Goal: Information Seeking & Learning: Learn about a topic

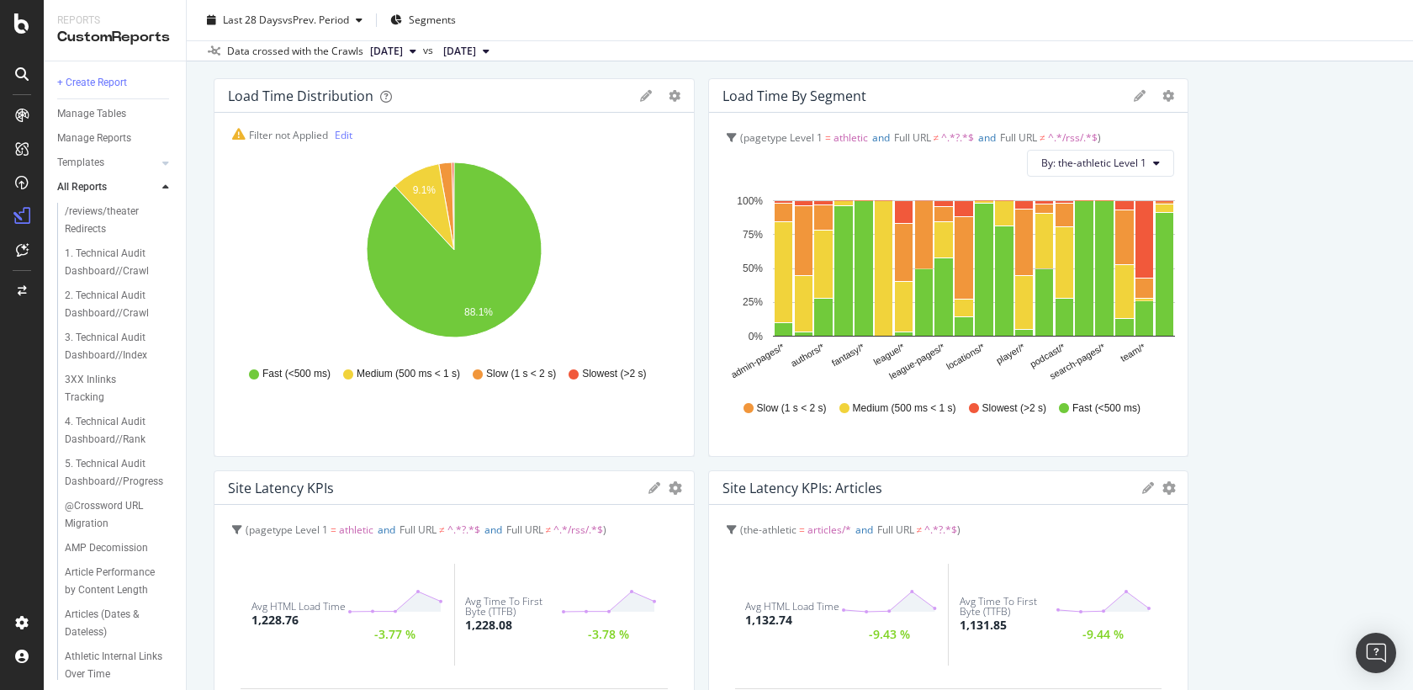
scroll to position [101, 0]
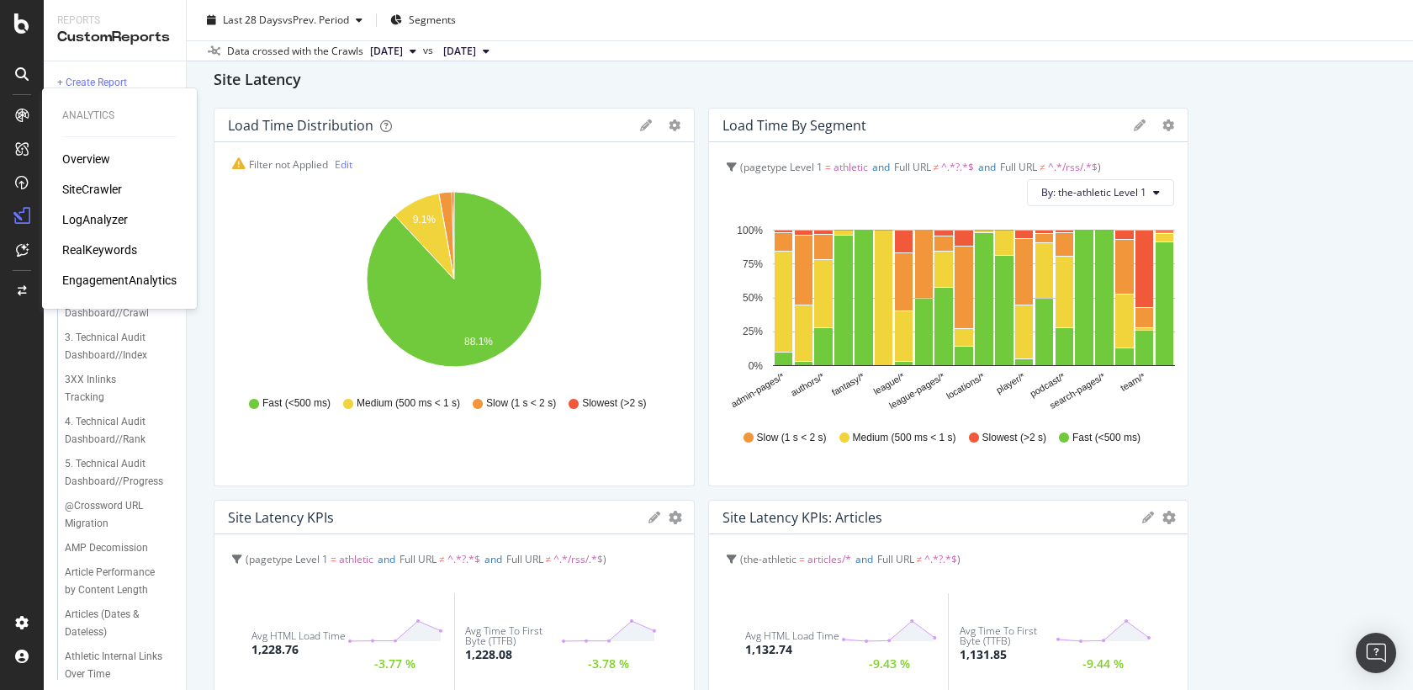
click at [95, 190] on div "SiteCrawler" at bounding box center [92, 189] width 60 height 17
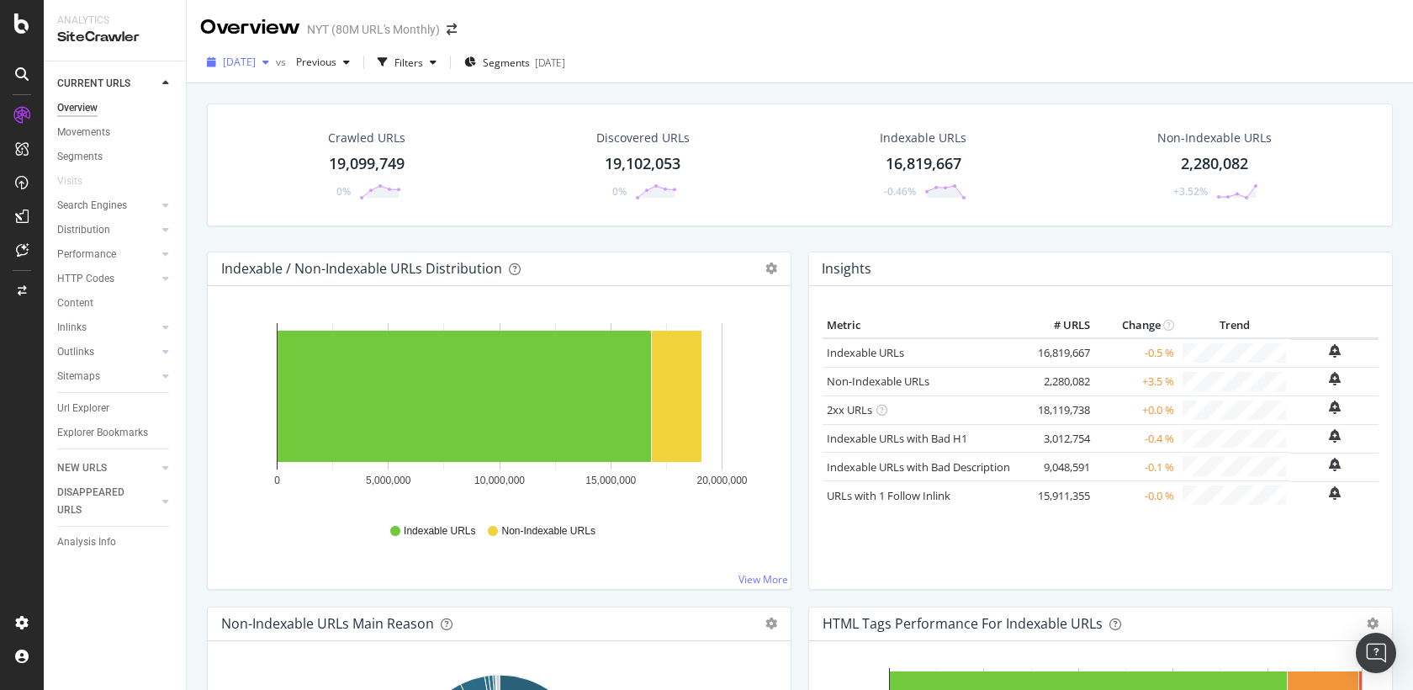
click at [256, 59] on span "[DATE]" at bounding box center [239, 62] width 33 height 14
click at [255, 84] on div "Crawled URLs 19,099,749 0% Discovered URLs 19,102,053 0% Indexable URLs 16,819,…" at bounding box center [800, 428] width 1226 height 690
click at [255, 62] on span "[DATE]" at bounding box center [239, 62] width 33 height 14
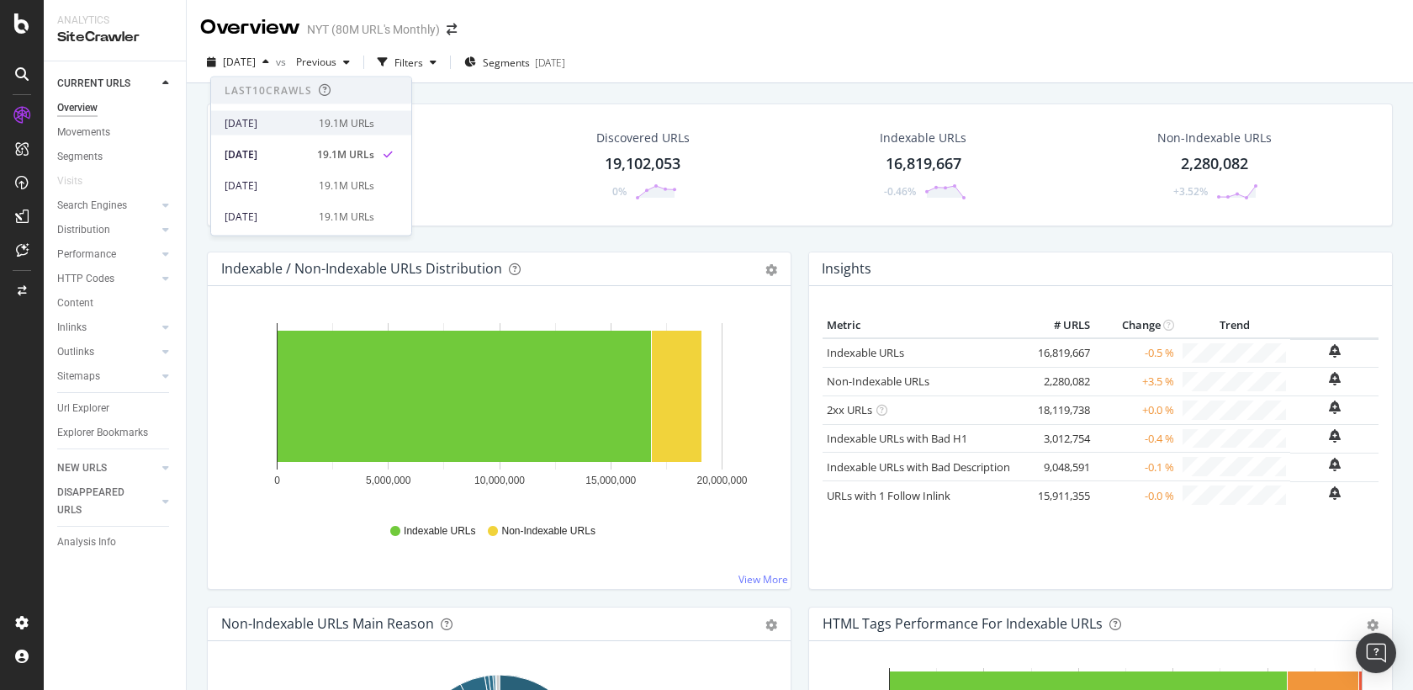
click at [261, 115] on div "[DATE]" at bounding box center [267, 122] width 84 height 15
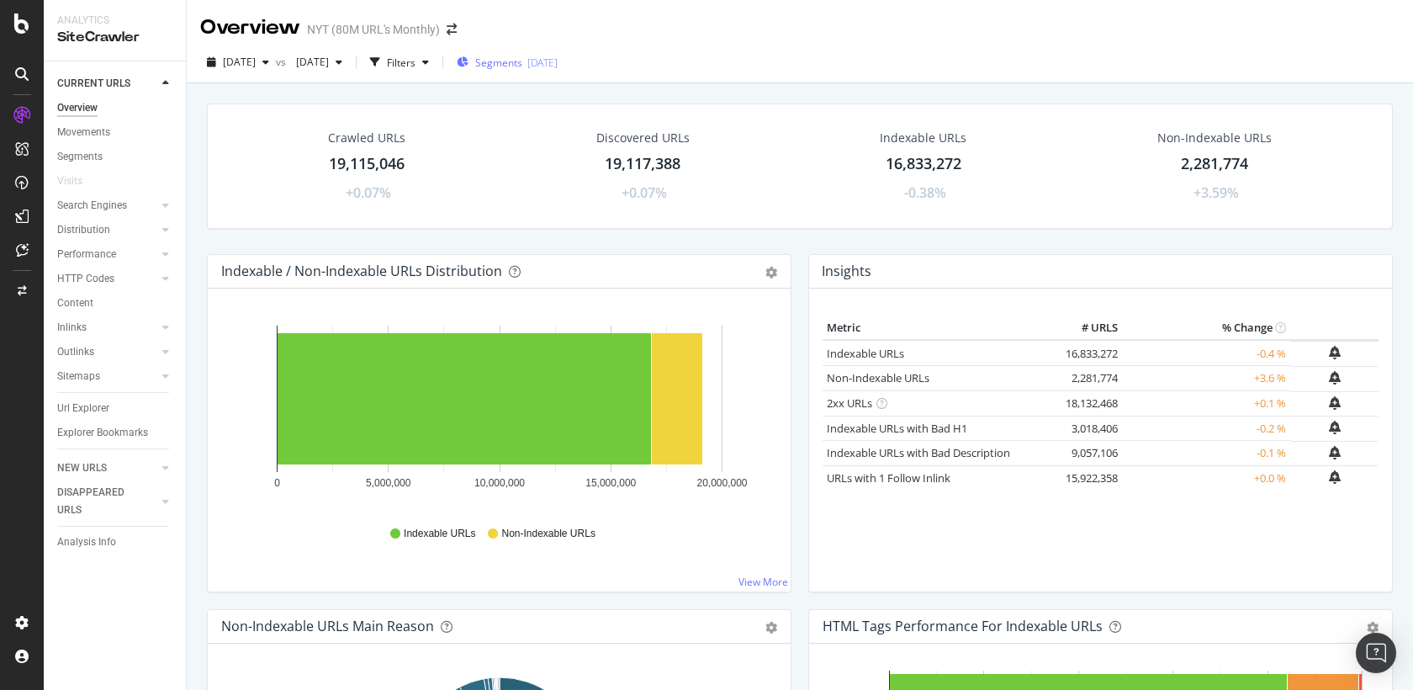
click at [558, 62] on div "[DATE]" at bounding box center [542, 63] width 30 height 14
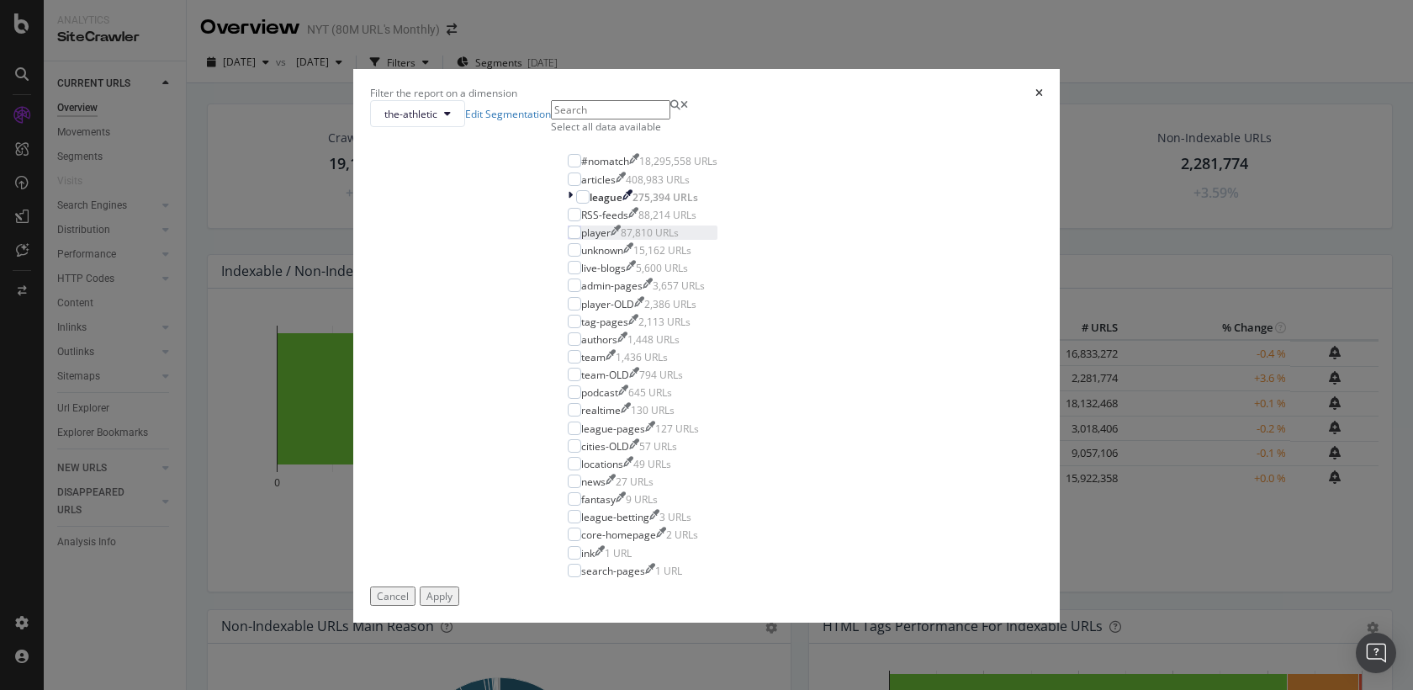
click at [568, 240] on div "player 87,810 URLs" at bounding box center [643, 232] width 150 height 14
click at [453, 603] on div "Apply" at bounding box center [439, 596] width 26 height 14
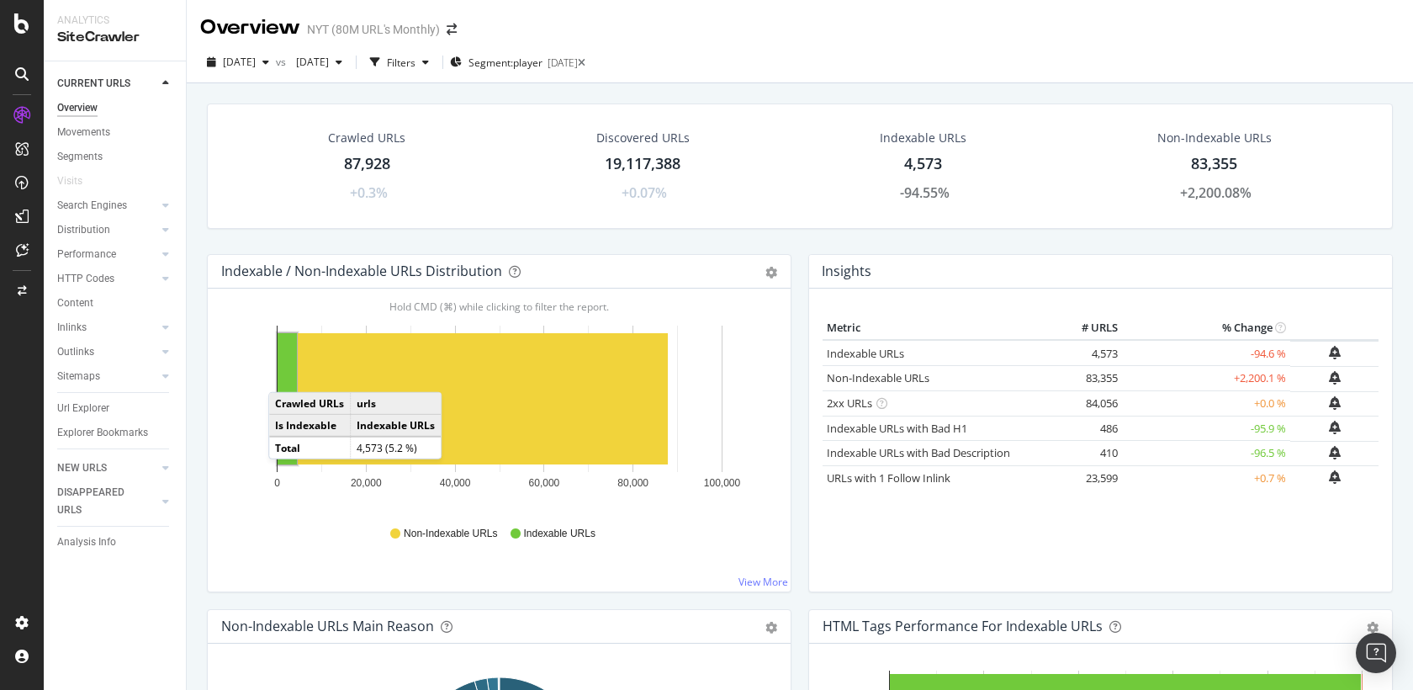
click at [285, 373] on rect "A chart." at bounding box center [287, 398] width 19 height 131
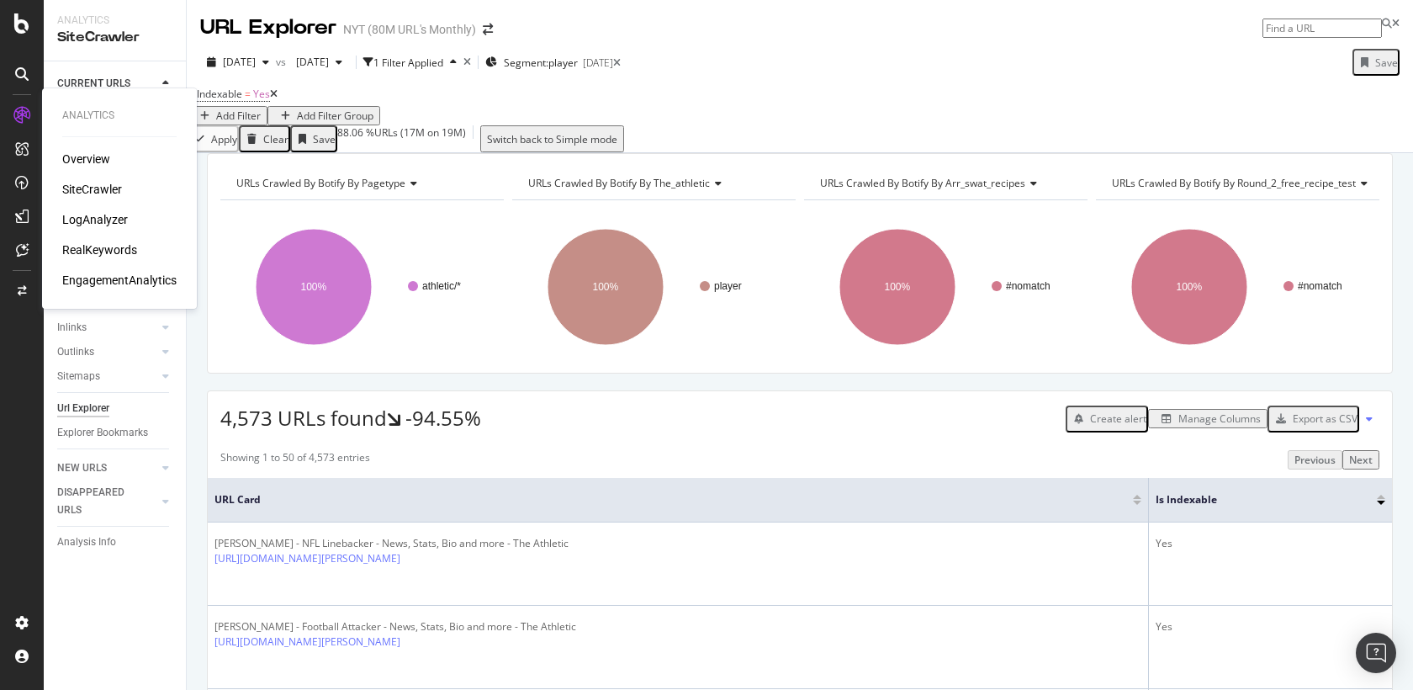
click at [93, 163] on div "Overview" at bounding box center [86, 159] width 48 height 17
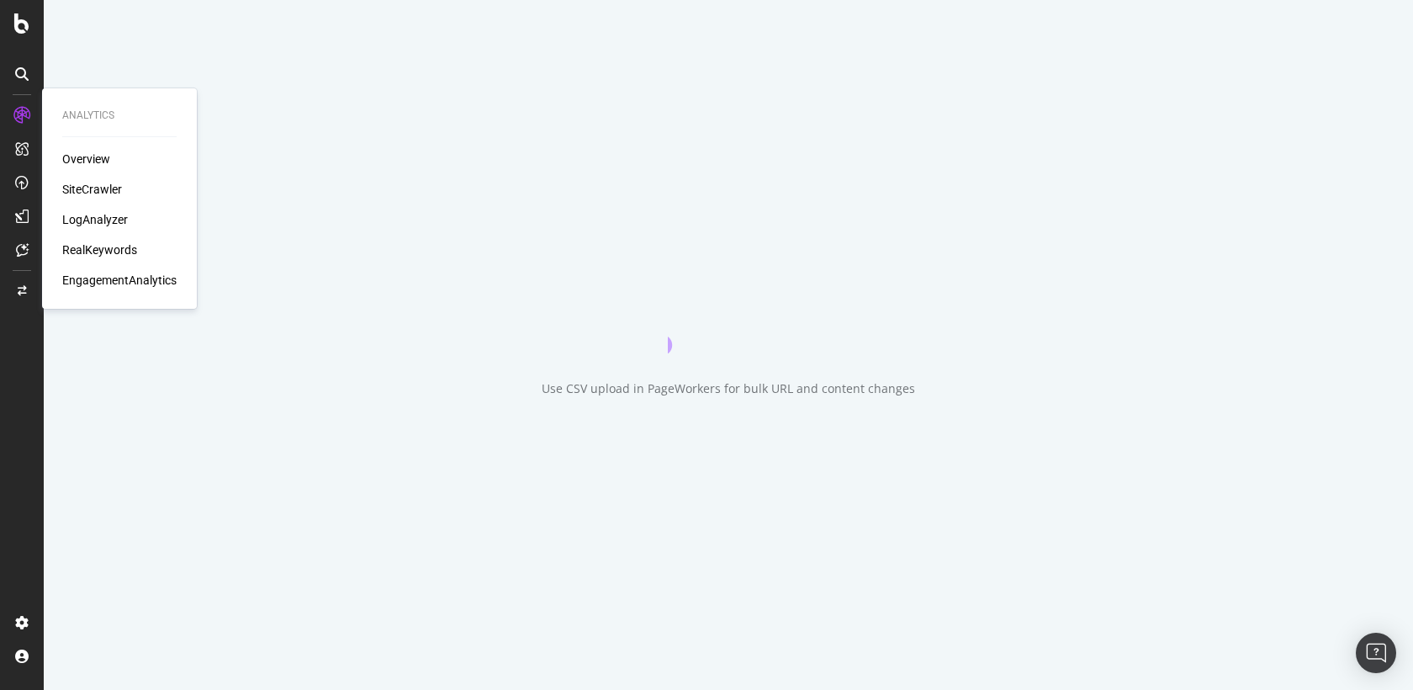
click at [93, 183] on div "SiteCrawler" at bounding box center [92, 189] width 60 height 17
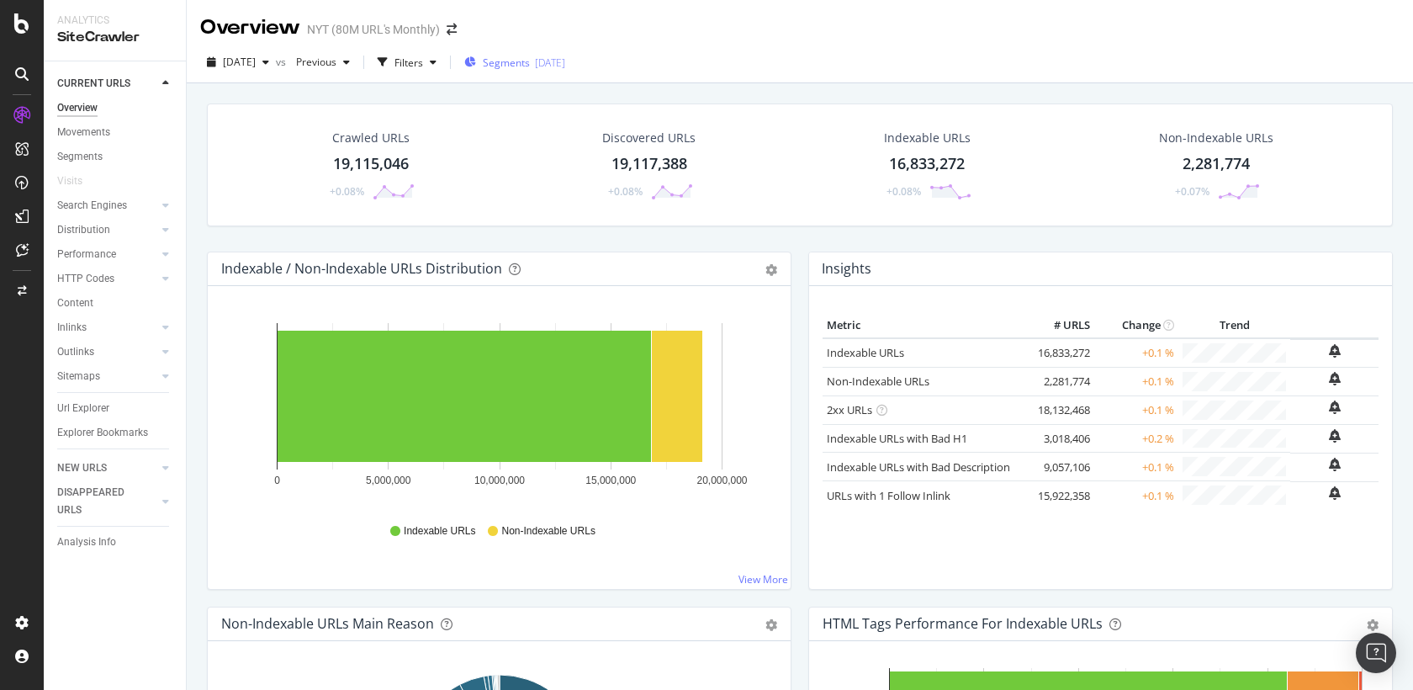
click at [565, 60] on div "[DATE]" at bounding box center [550, 63] width 30 height 14
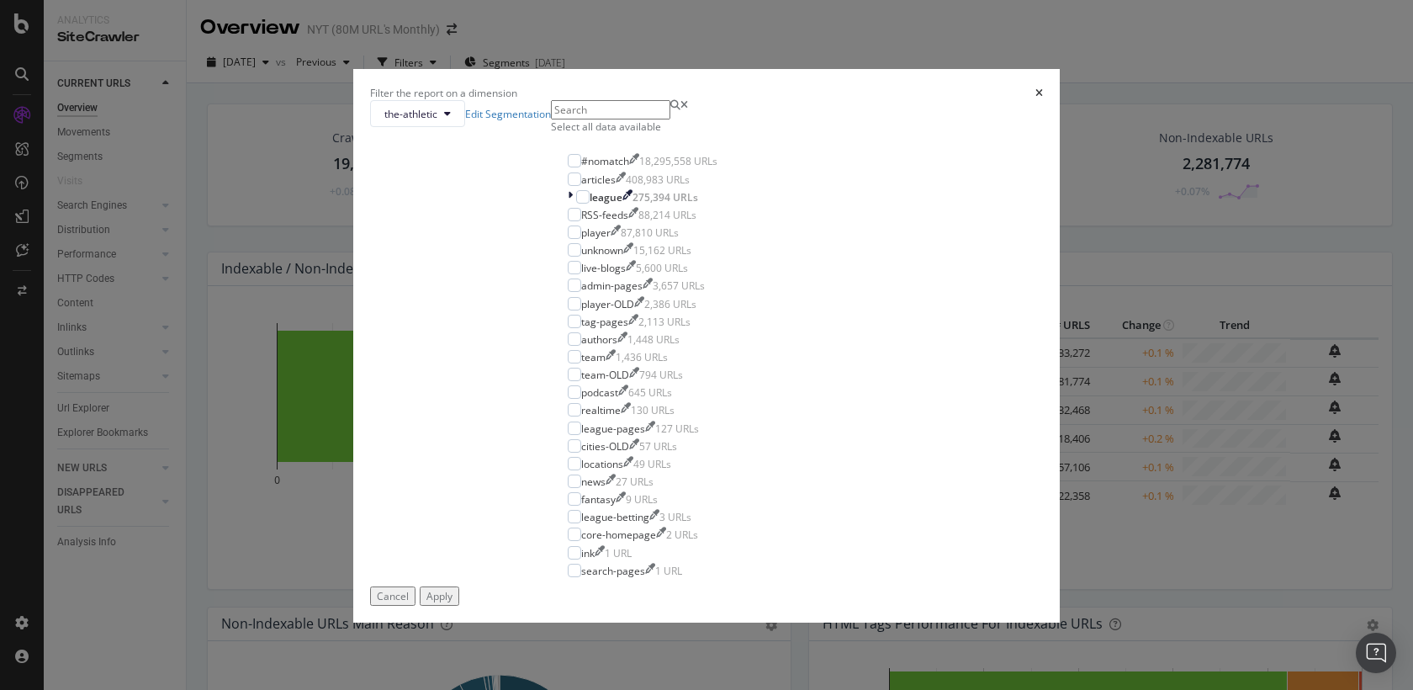
click at [585, 134] on div "Select all data available" at bounding box center [642, 126] width 183 height 14
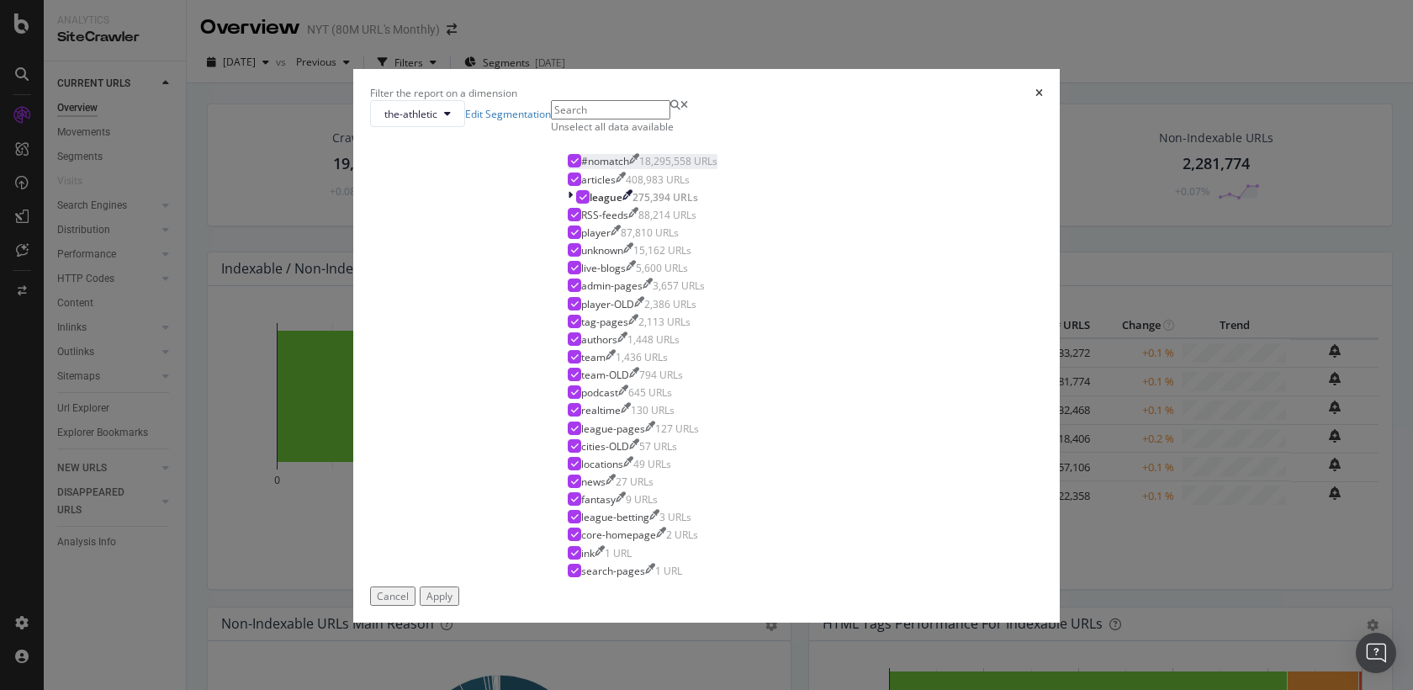
click at [590, 168] on div "#nomatch" at bounding box center [605, 161] width 48 height 14
click at [604, 222] on div "RSS-feeds 88,214 URLs" at bounding box center [643, 215] width 150 height 14
click at [453, 603] on div "Apply" at bounding box center [439, 596] width 26 height 14
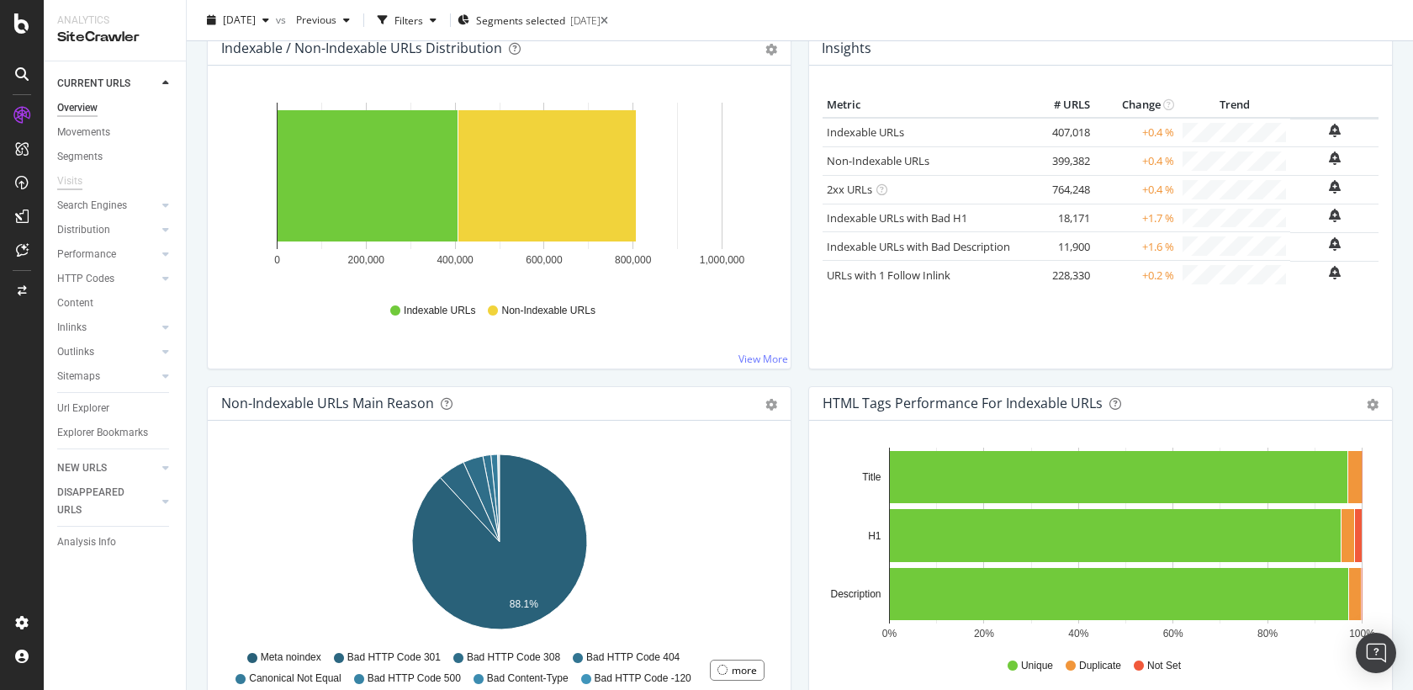
scroll to position [172, 0]
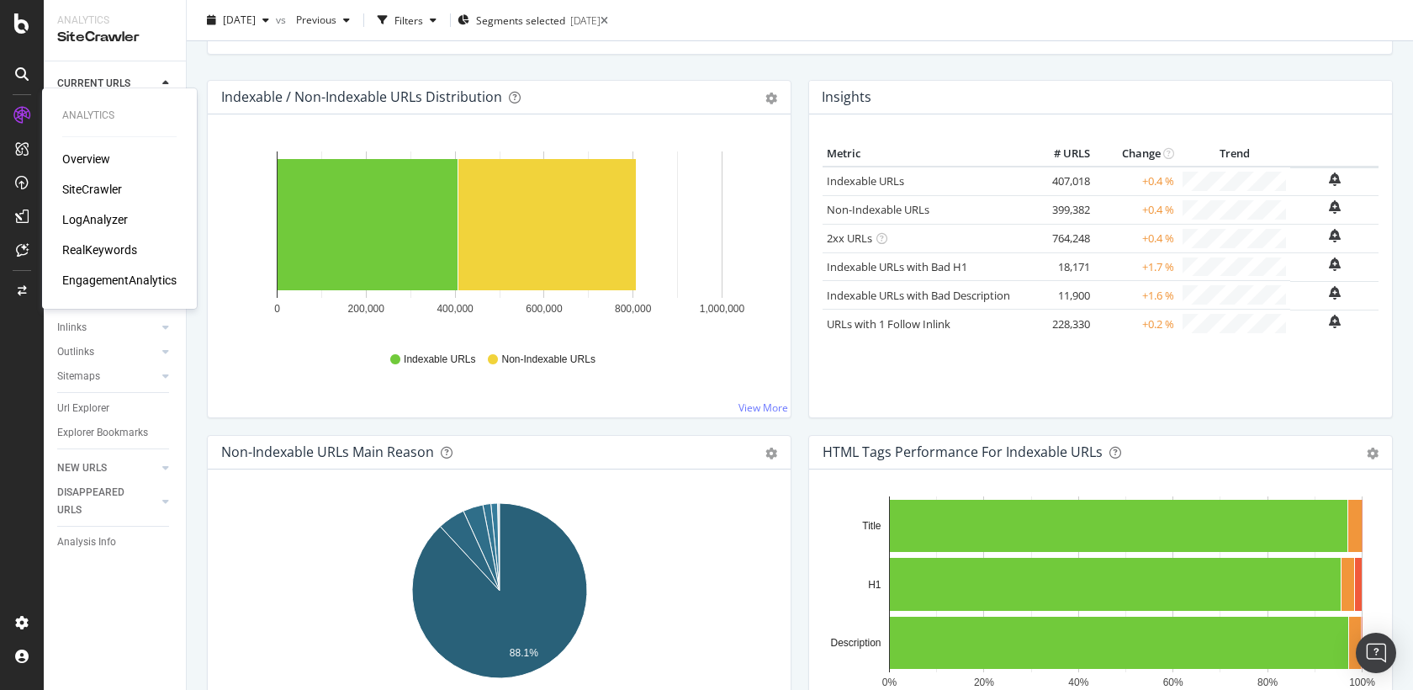
click at [106, 185] on div "SiteCrawler" at bounding box center [92, 189] width 60 height 17
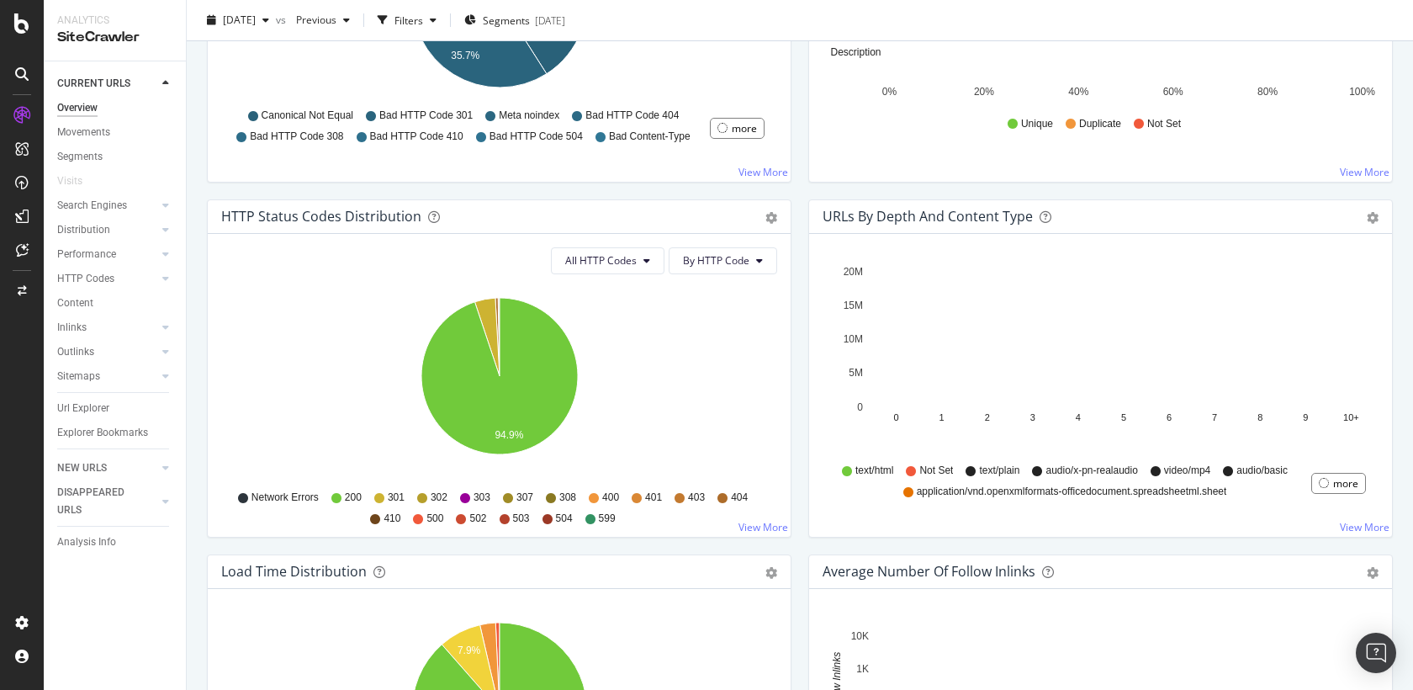
scroll to position [730, 0]
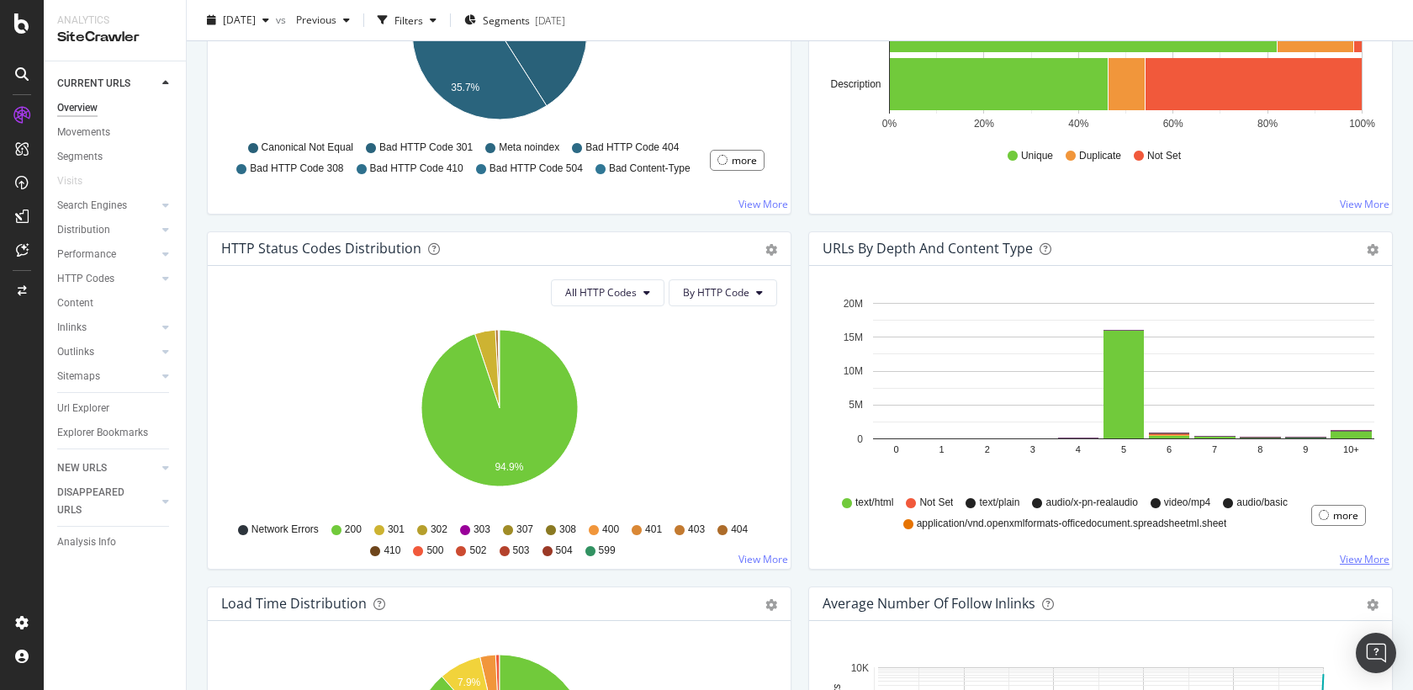
click at [1366, 559] on link "View More" at bounding box center [1365, 559] width 50 height 14
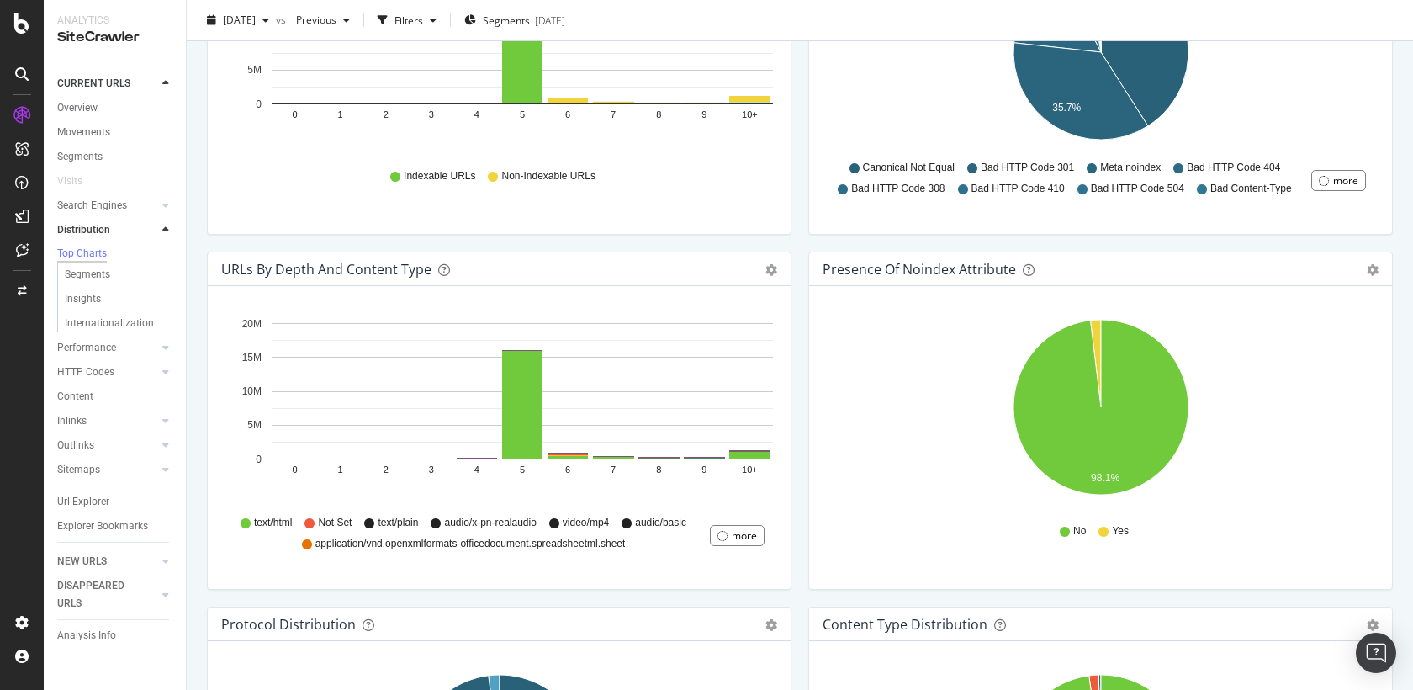
scroll to position [1049, 0]
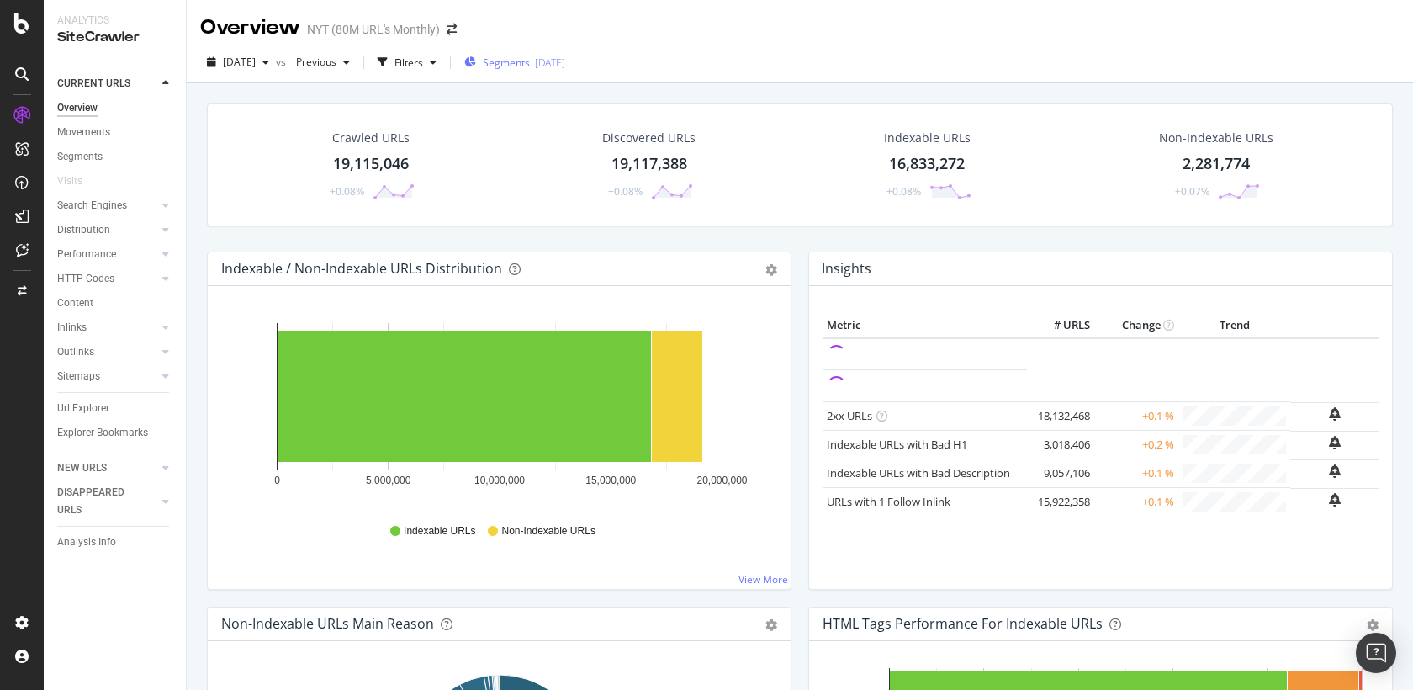
click at [565, 56] on div "[DATE]" at bounding box center [550, 63] width 30 height 14
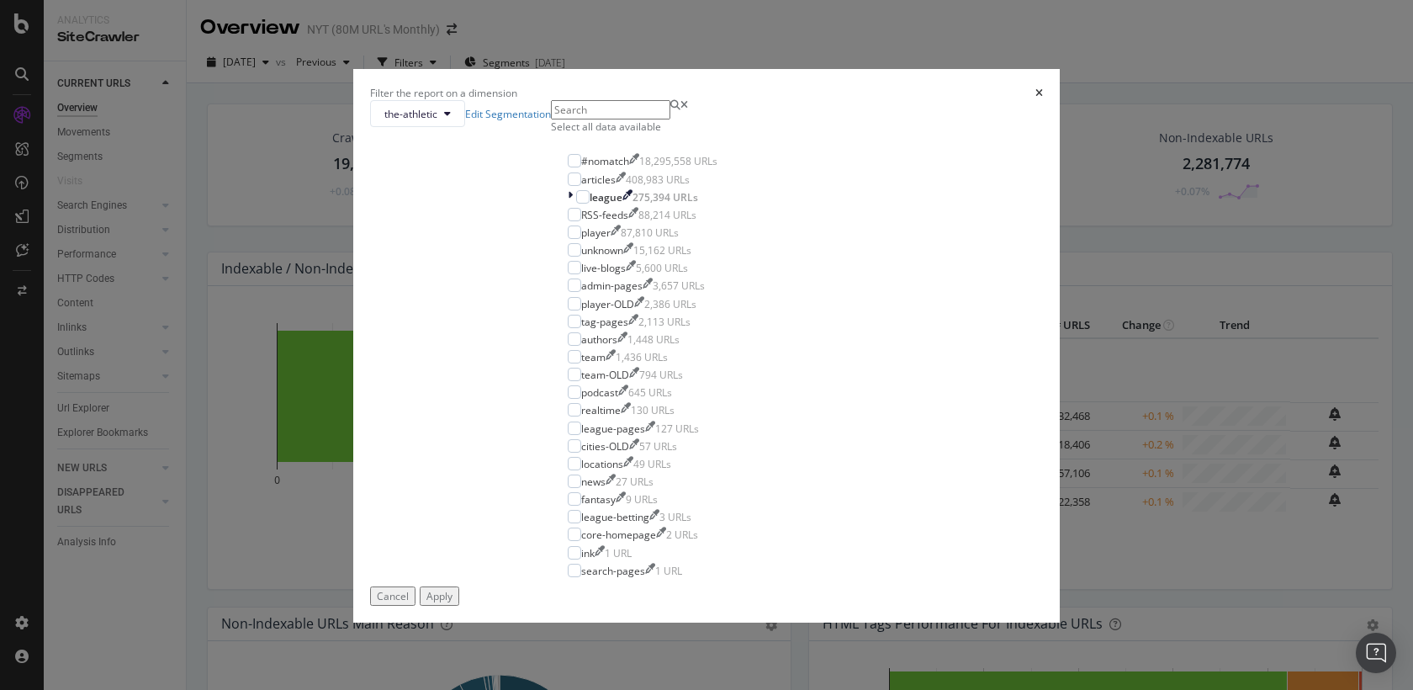
click at [577, 134] on div "Select all data available" at bounding box center [642, 126] width 183 height 14
click at [596, 248] on div "#nomatch 18,295,558 URLs articles 408,983 URLs league 275,394 URLs RSS-feeds 88…" at bounding box center [642, 363] width 183 height 443
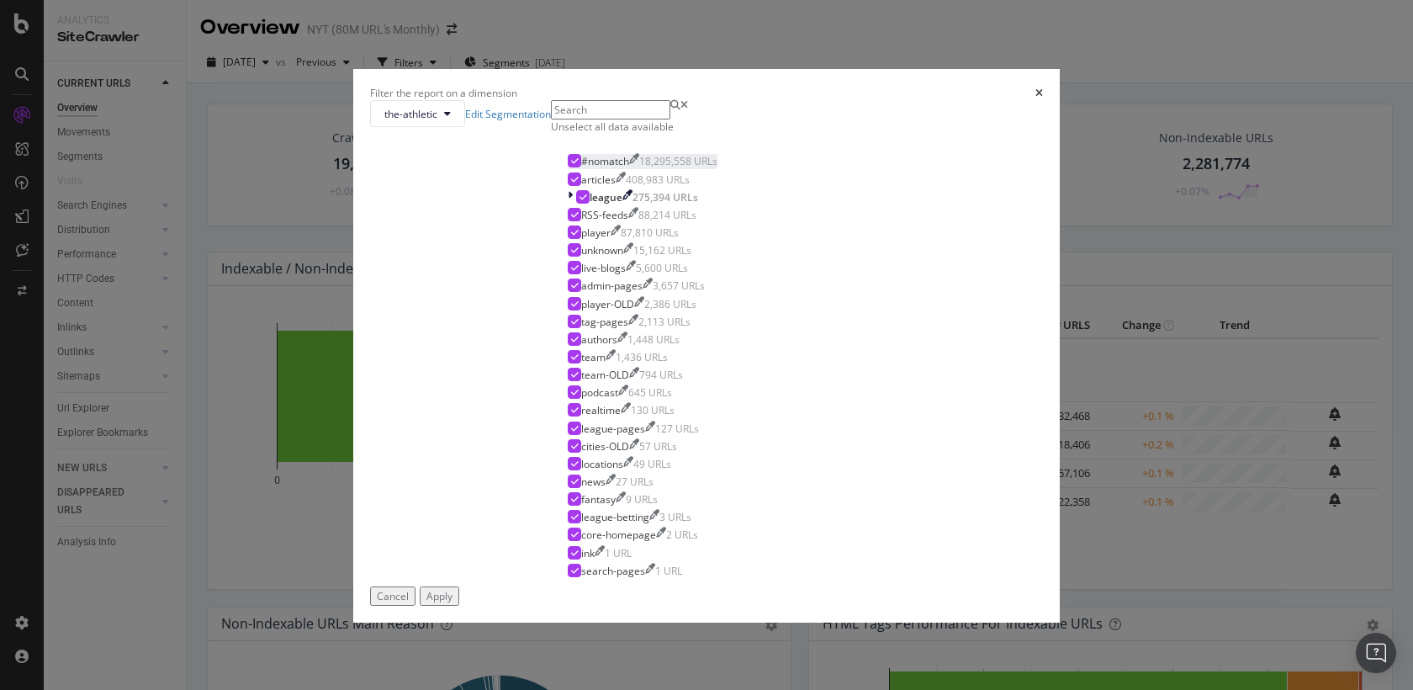
click at [596, 168] on div "#nomatch" at bounding box center [605, 161] width 48 height 14
click at [612, 222] on div "RSS-feeds" at bounding box center [604, 215] width 47 height 14
click at [453, 597] on div "Apply" at bounding box center [439, 596] width 26 height 14
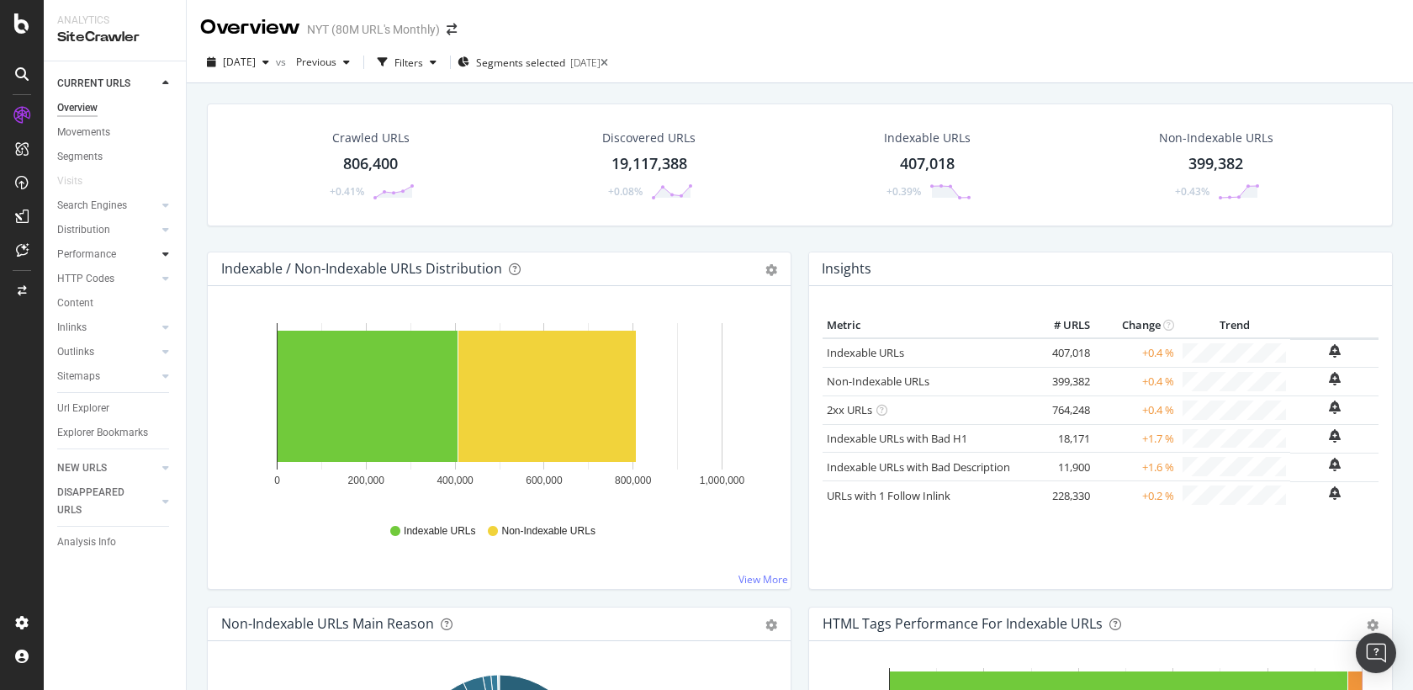
click at [164, 252] on icon at bounding box center [165, 254] width 7 height 10
click at [82, 390] on div "Inlinks" at bounding box center [121, 401] width 129 height 24
click at [81, 393] on div "Inlinks" at bounding box center [71, 401] width 29 height 18
click at [81, 465] on div "Insights" at bounding box center [83, 474] width 36 height 18
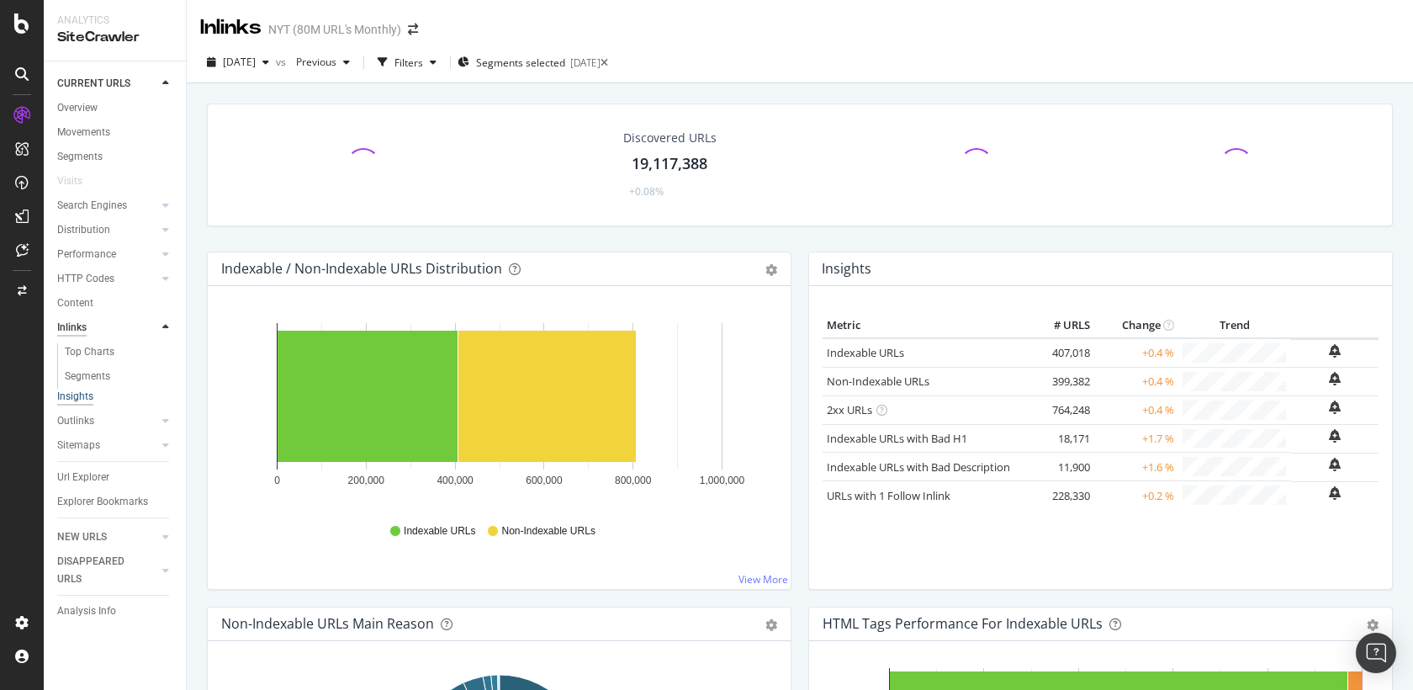
click at [81, 393] on div "Insights" at bounding box center [75, 396] width 36 height 14
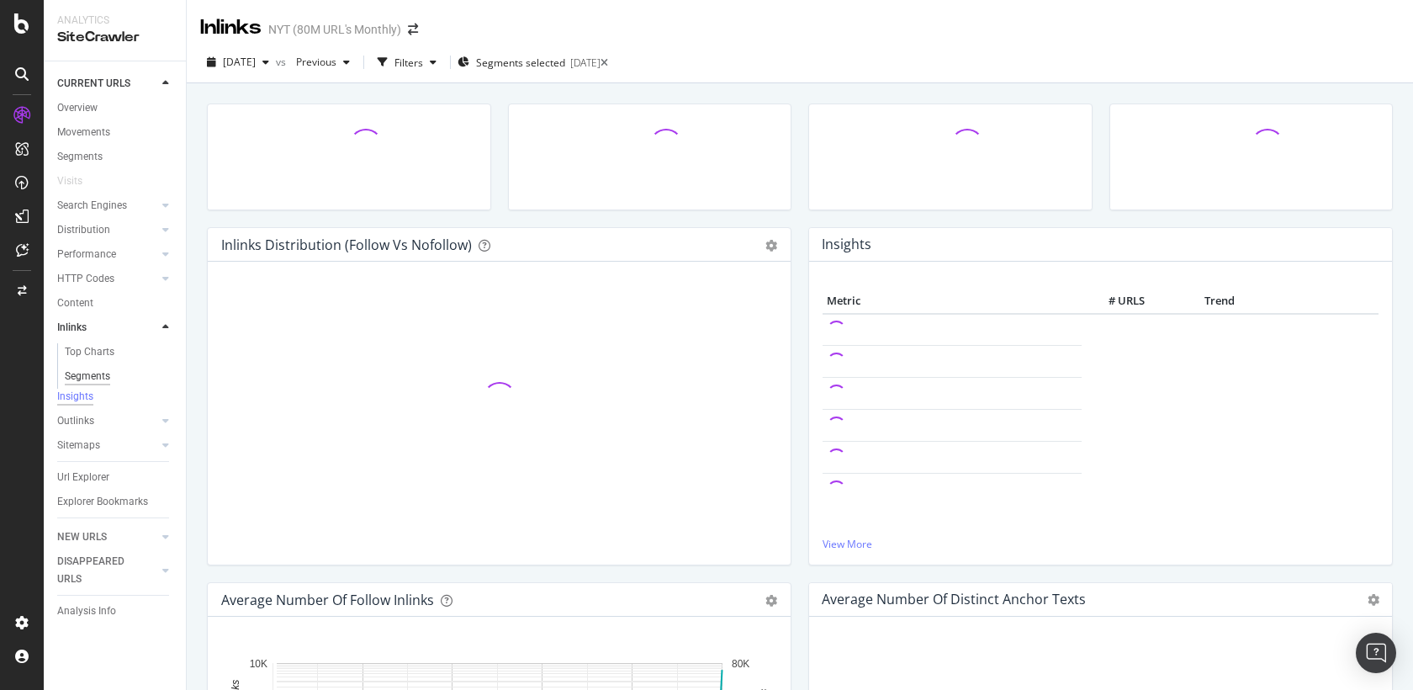
click at [92, 375] on div "Segments" at bounding box center [87, 377] width 45 height 18
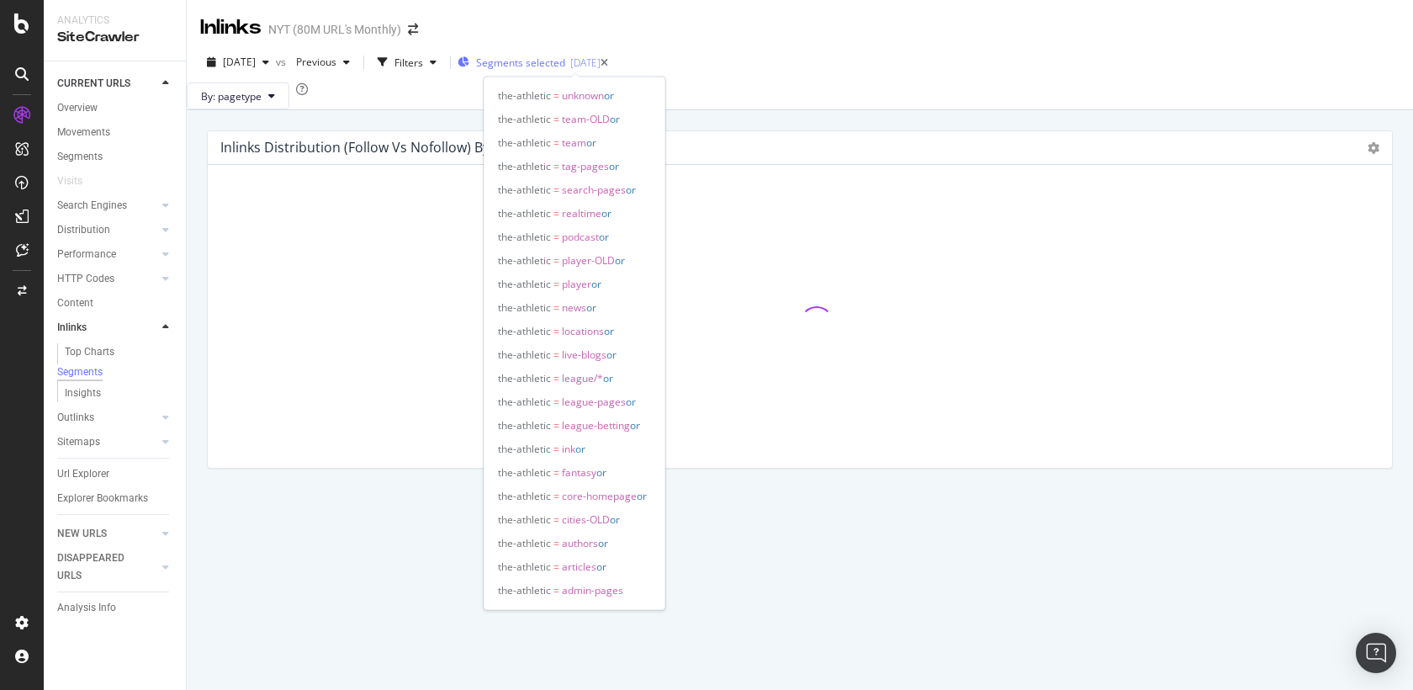
click at [601, 58] on div "[DATE]" at bounding box center [585, 63] width 30 height 14
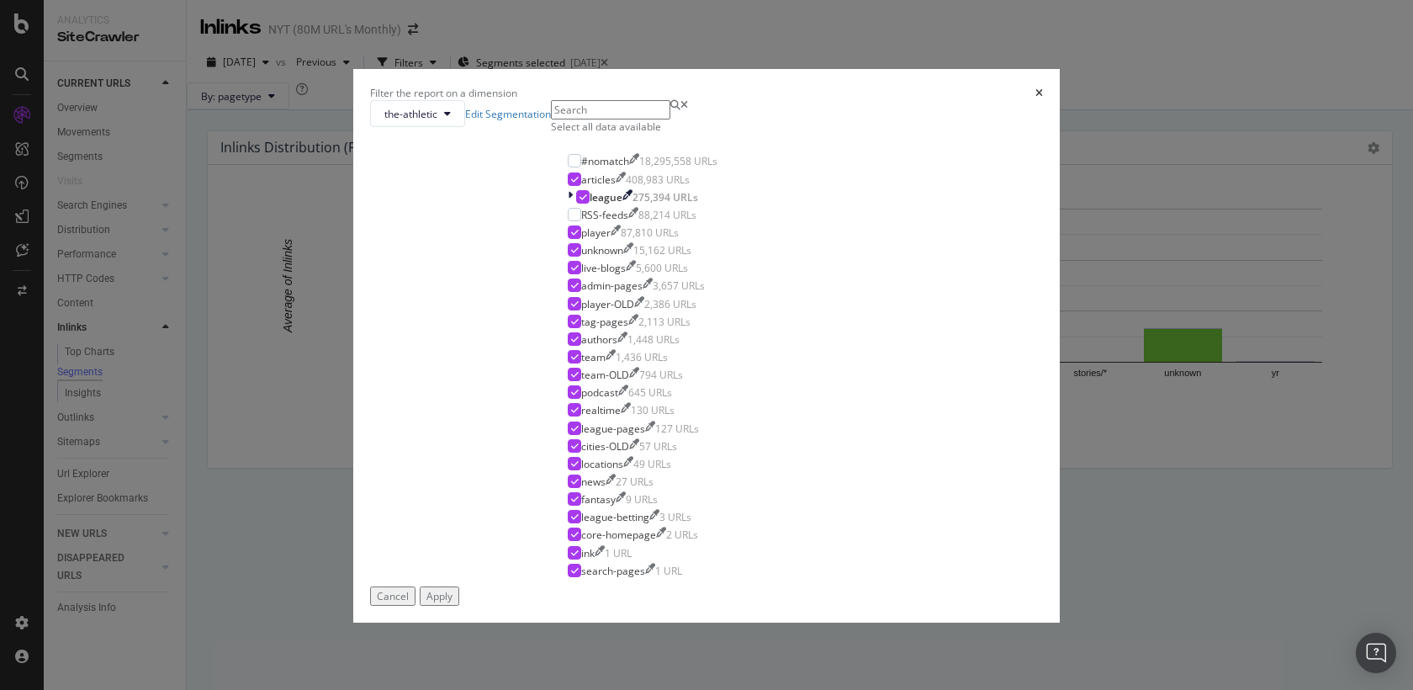
click at [417, 161] on div "Filter the report on a dimension the-athletic Edit Segmentation Select all data…" at bounding box center [706, 345] width 1413 height 690
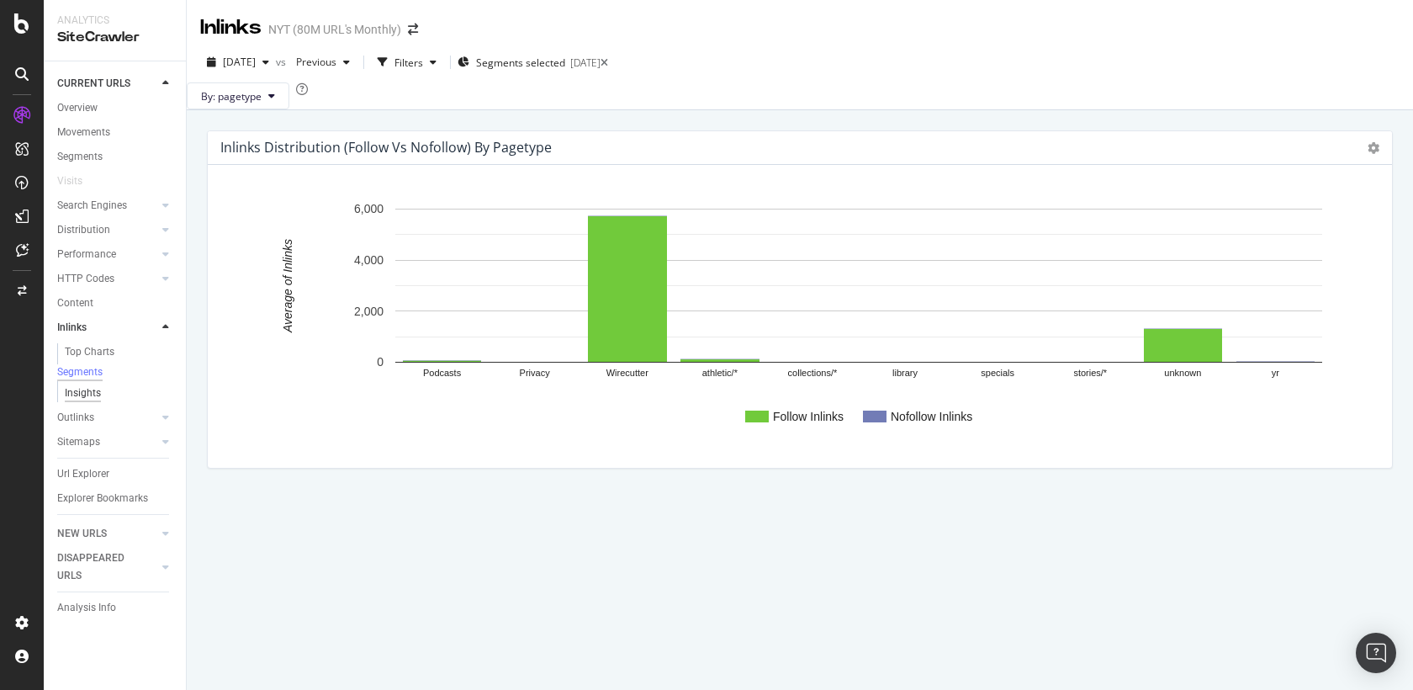
click at [93, 400] on div "Insights" at bounding box center [83, 393] width 36 height 18
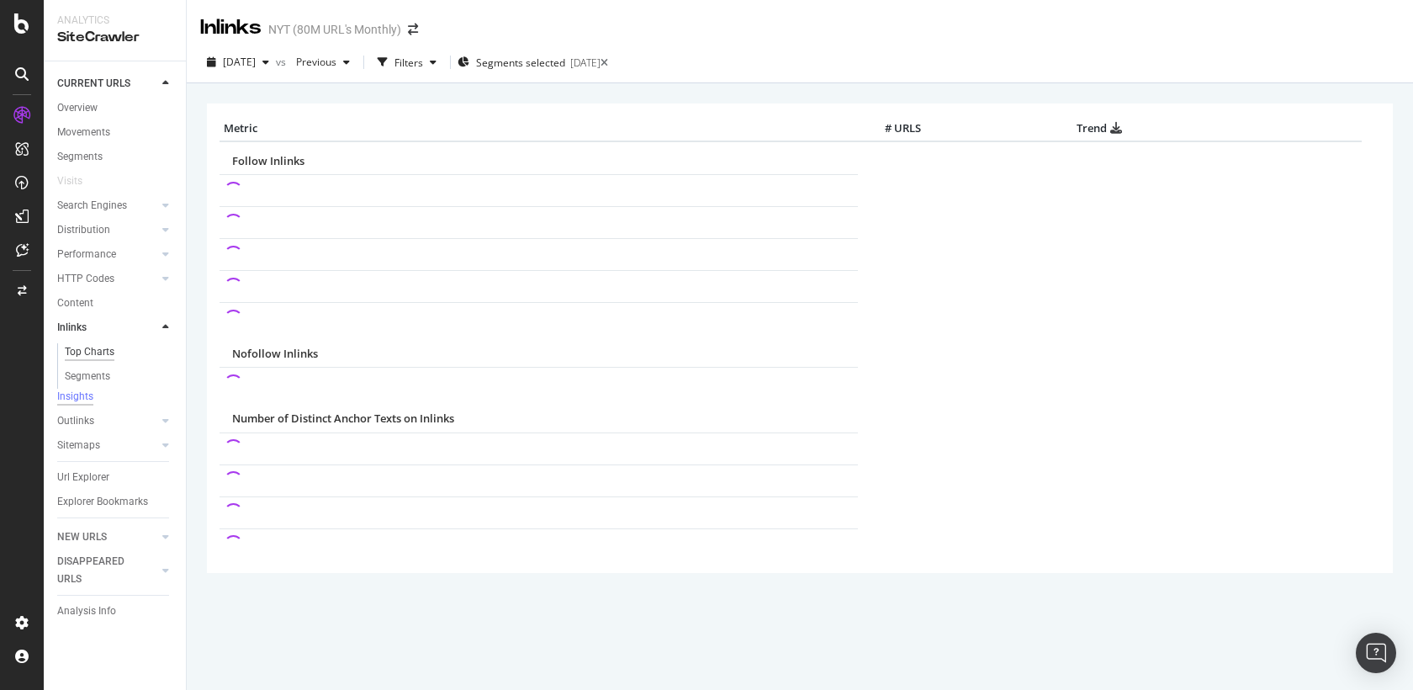
click at [102, 346] on div "Top Charts" at bounding box center [90, 352] width 50 height 18
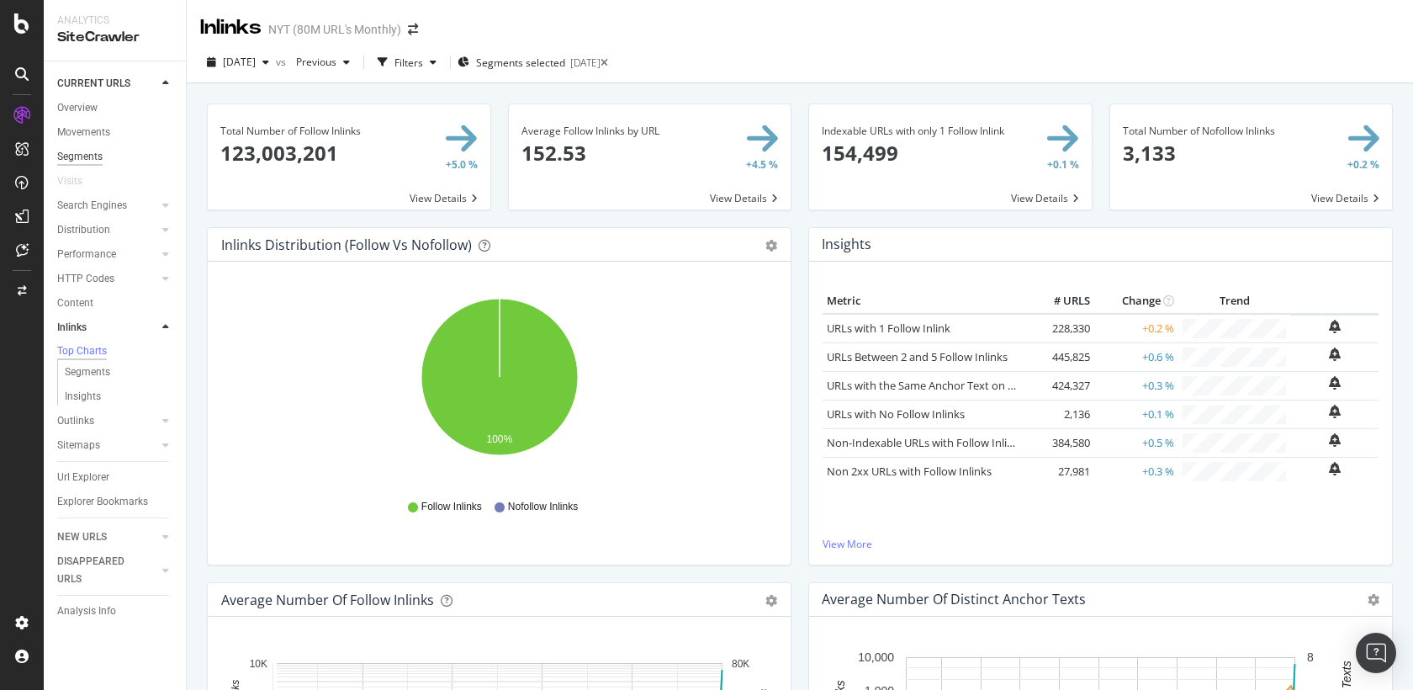
click at [83, 153] on div "Segments" at bounding box center [79, 157] width 45 height 18
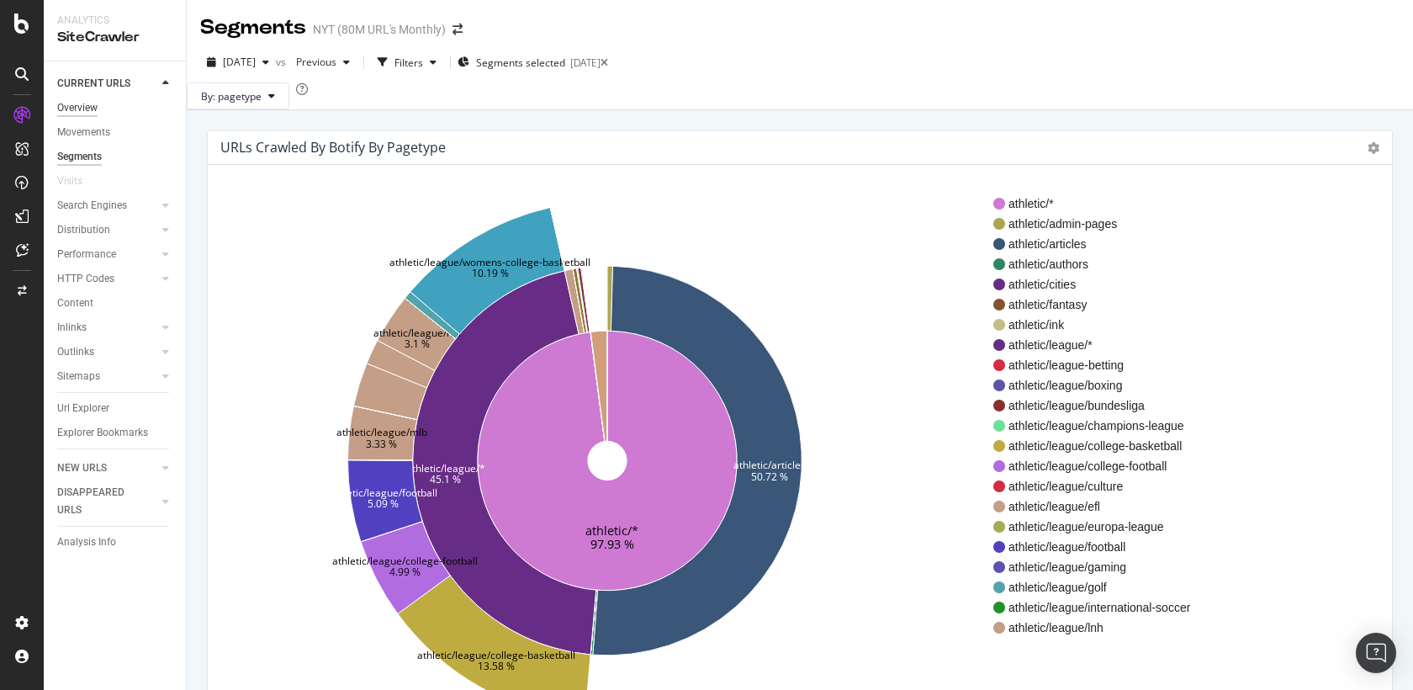
click at [92, 109] on div "Overview" at bounding box center [77, 108] width 40 height 18
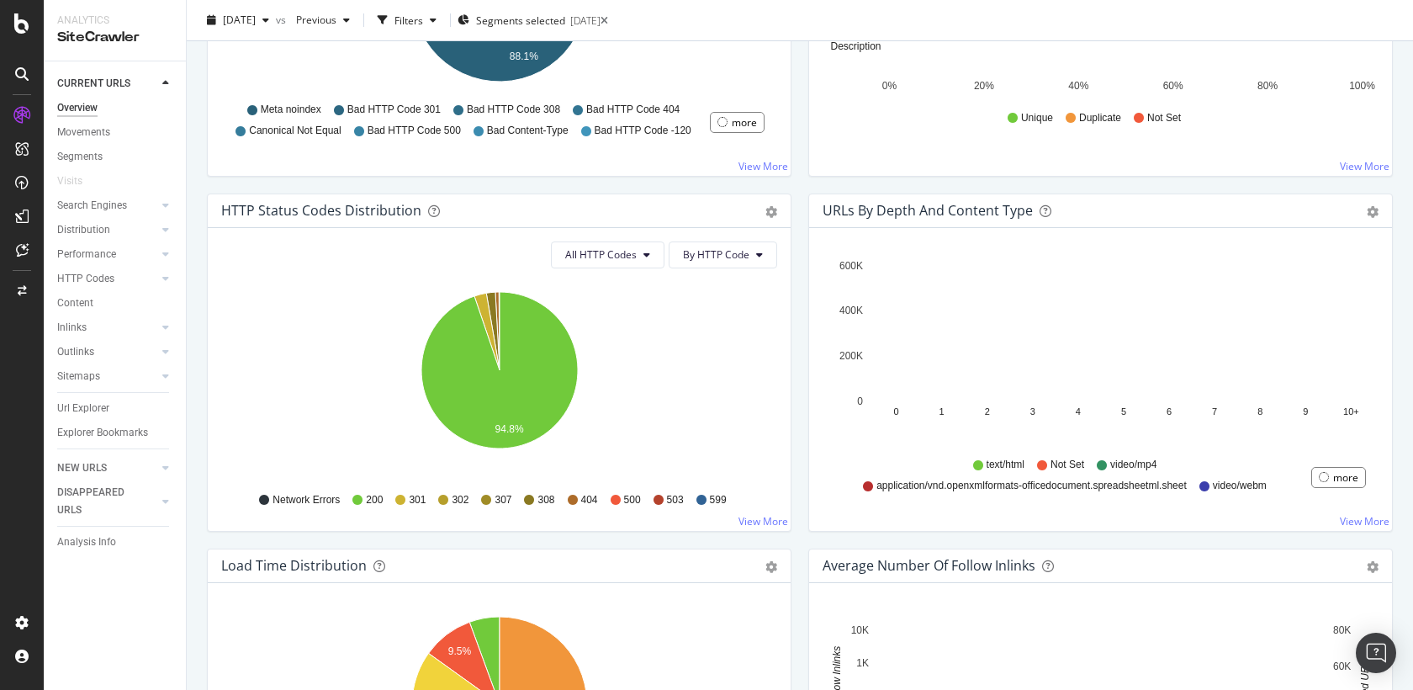
scroll to position [784, 0]
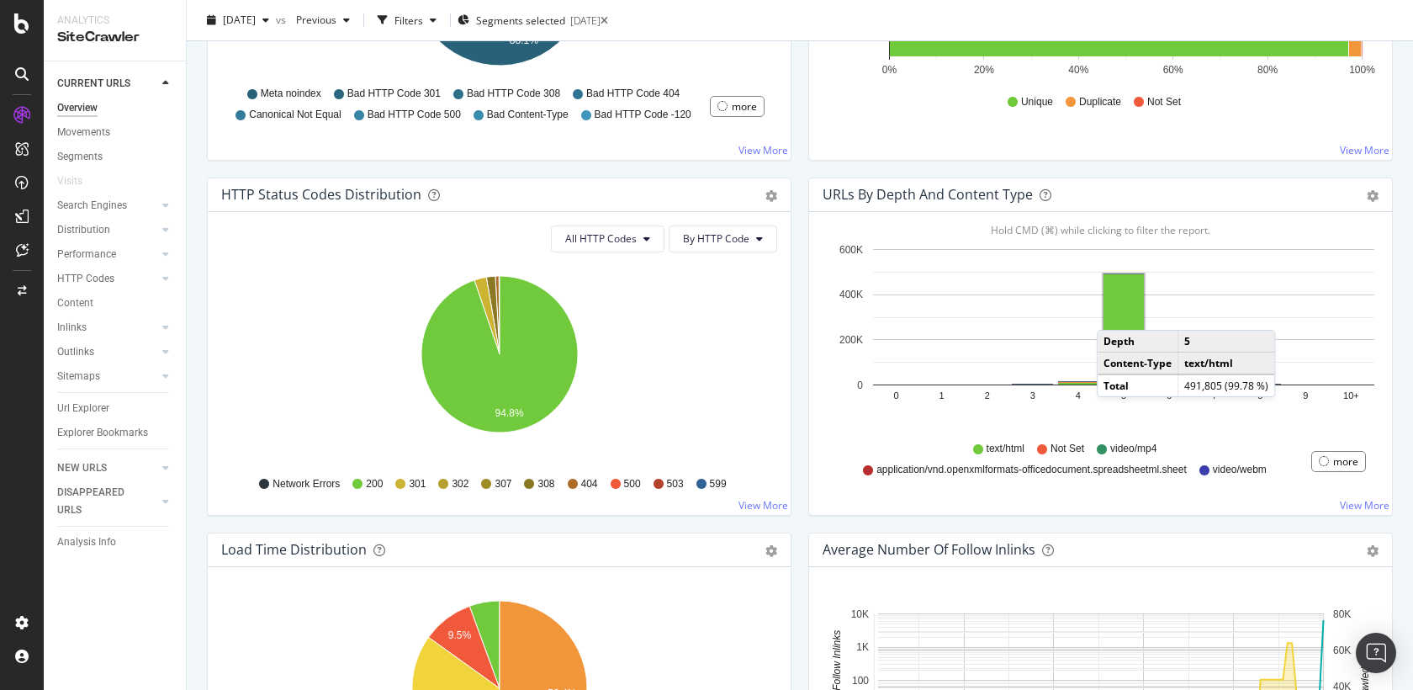
click at [1114, 310] on rect "A chart." at bounding box center [1124, 329] width 40 height 110
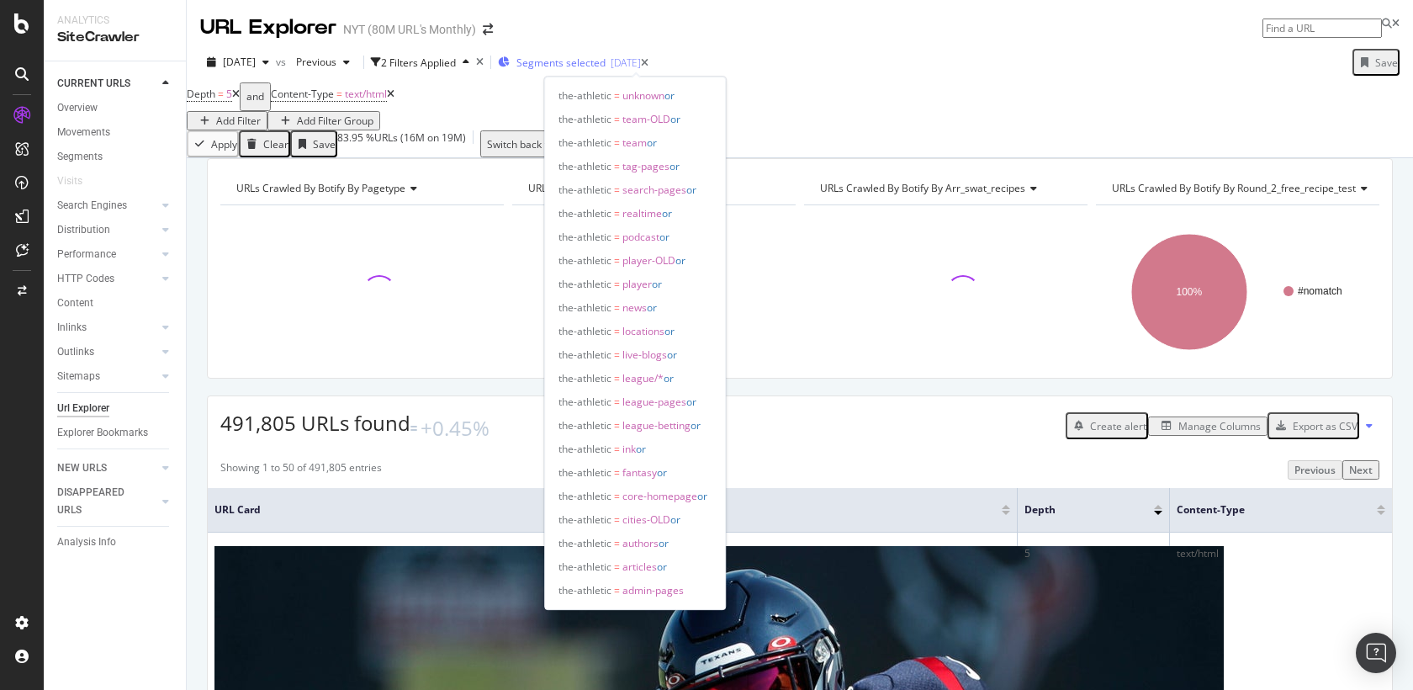
click at [606, 61] on span "Segments selected" at bounding box center [560, 63] width 89 height 14
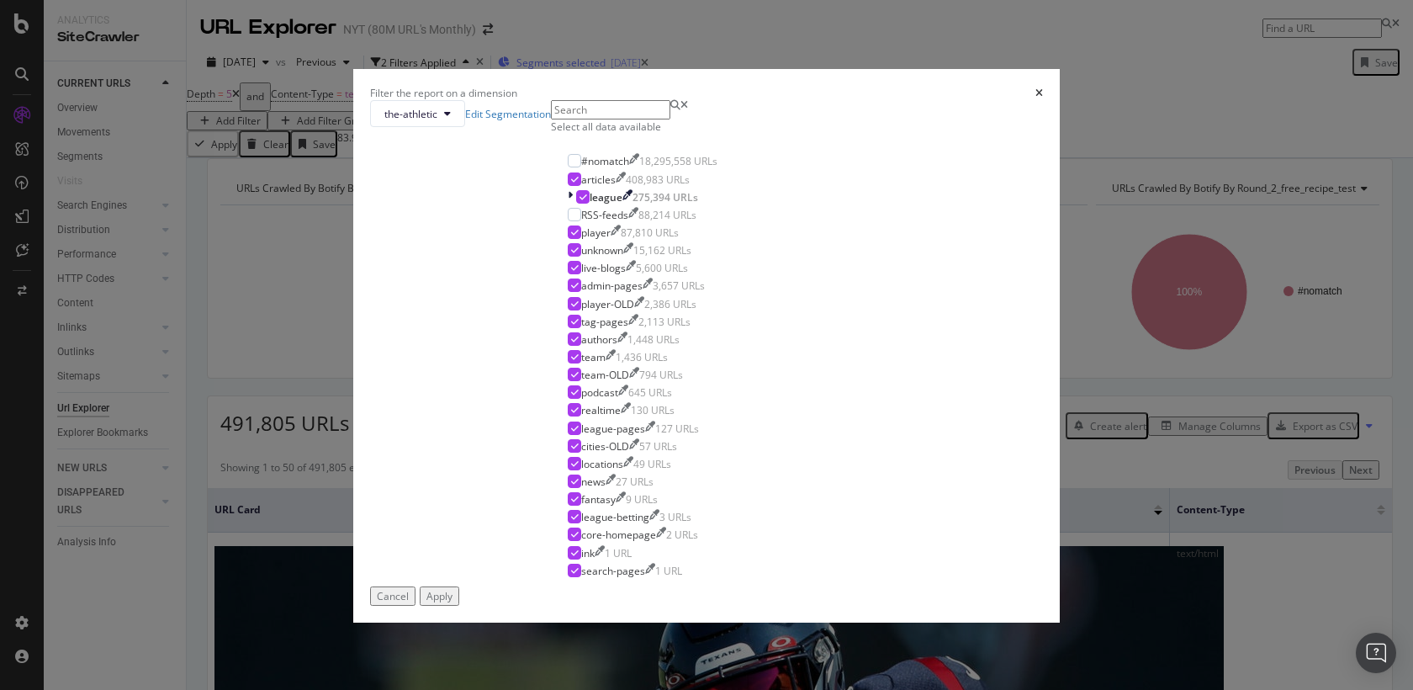
click at [610, 86] on div "Filter the report on a dimension" at bounding box center [706, 93] width 673 height 14
click at [977, 162] on div "Filter the report on a dimension the-athletic Edit Segmentation Select all data…" at bounding box center [706, 345] width 1413 height 690
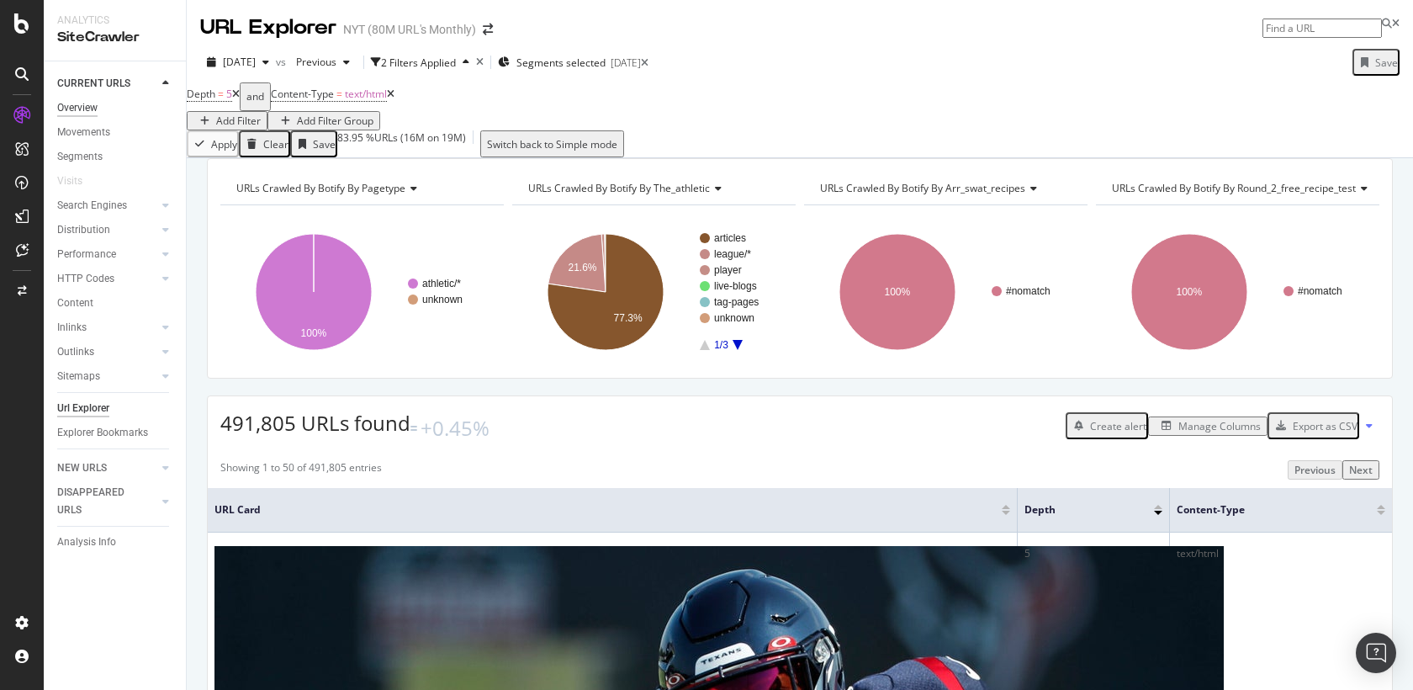
click at [87, 104] on div "Overview" at bounding box center [77, 108] width 40 height 18
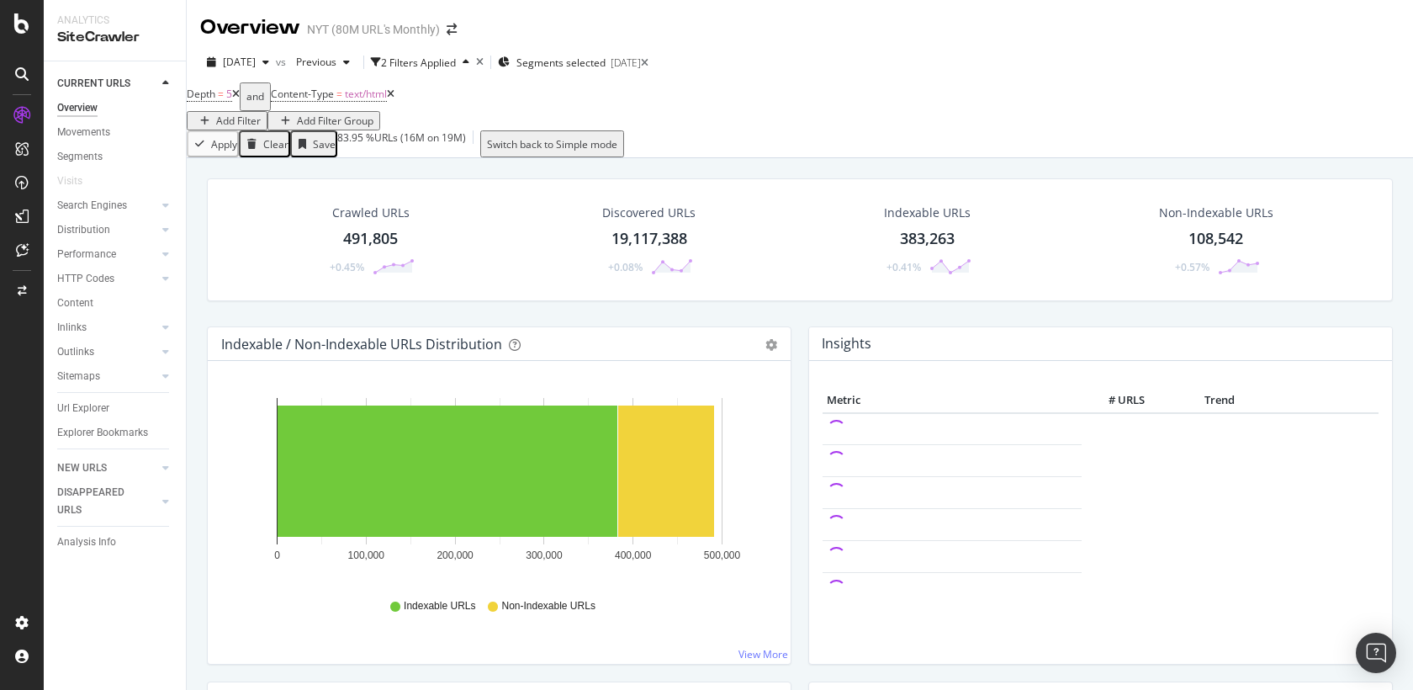
click at [287, 144] on div "Clear" at bounding box center [275, 144] width 25 height 14
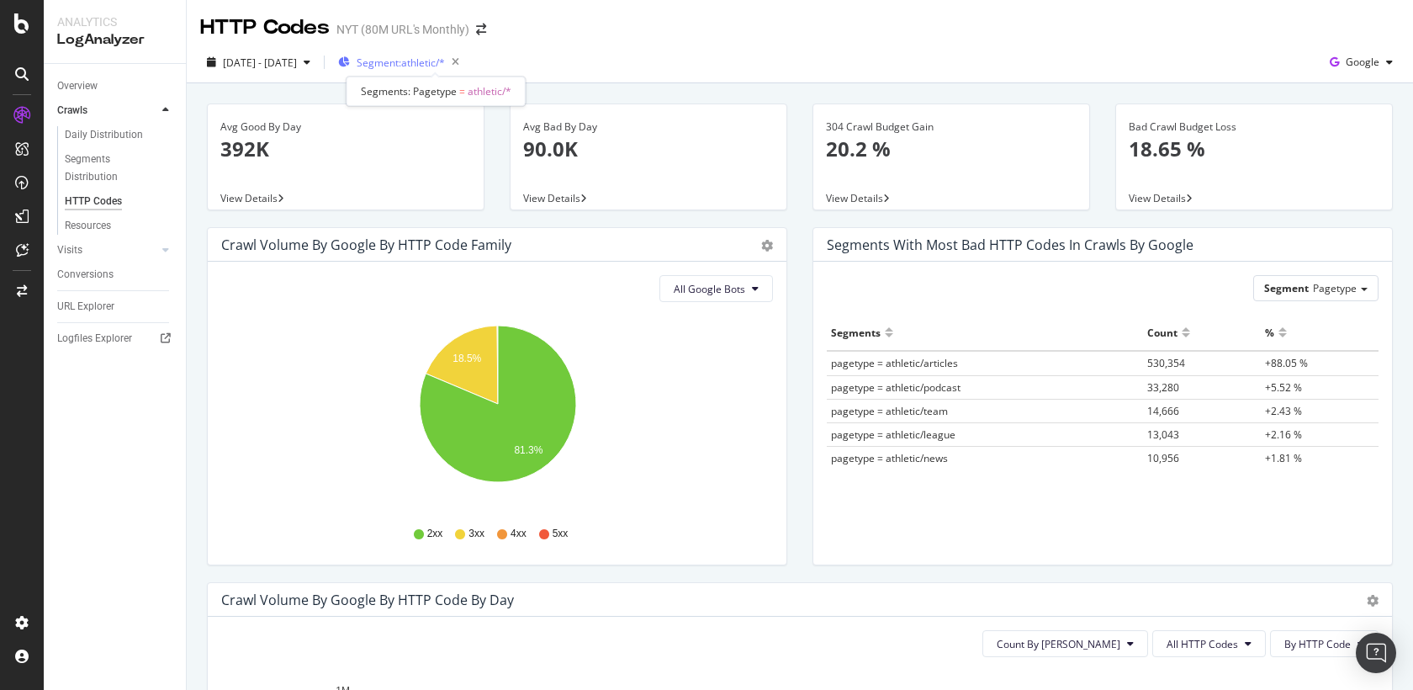
click at [426, 59] on span "Segment: athletic/*" at bounding box center [401, 63] width 88 height 14
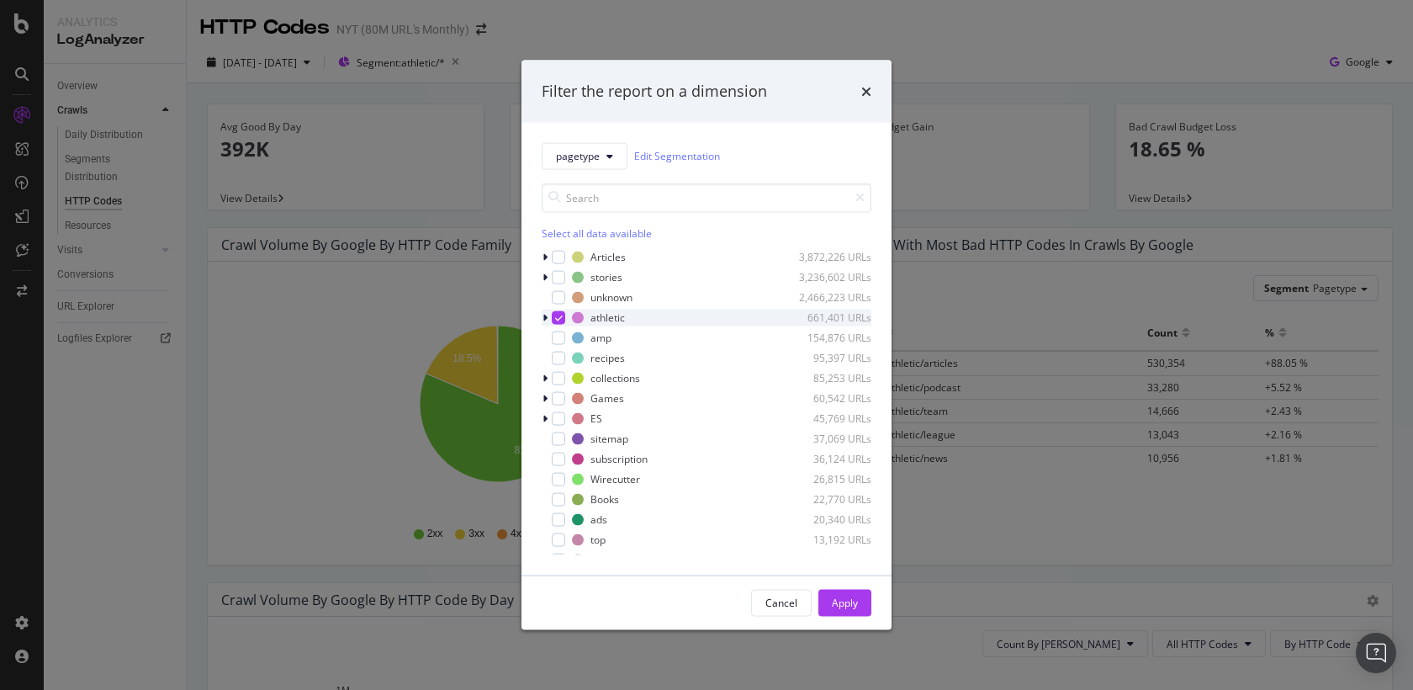
click at [544, 315] on icon "modal" at bounding box center [545, 317] width 5 height 10
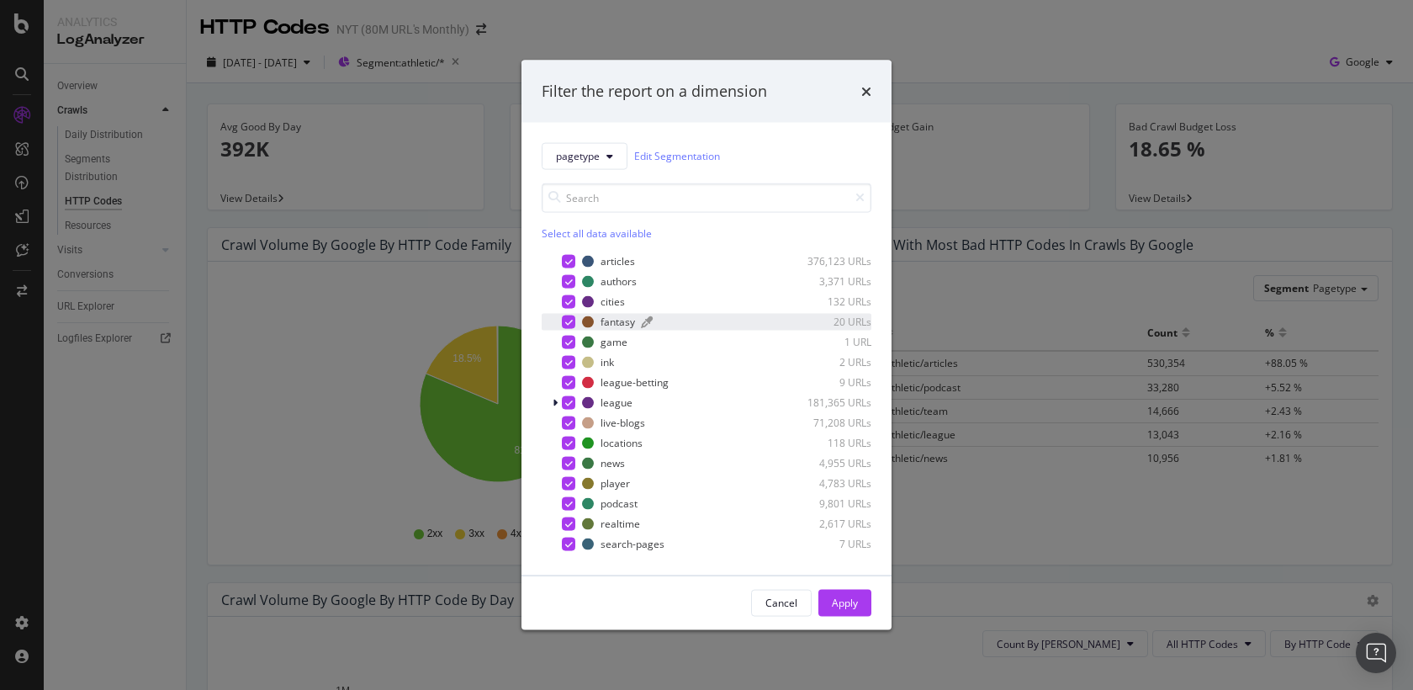
scroll to position [18, 0]
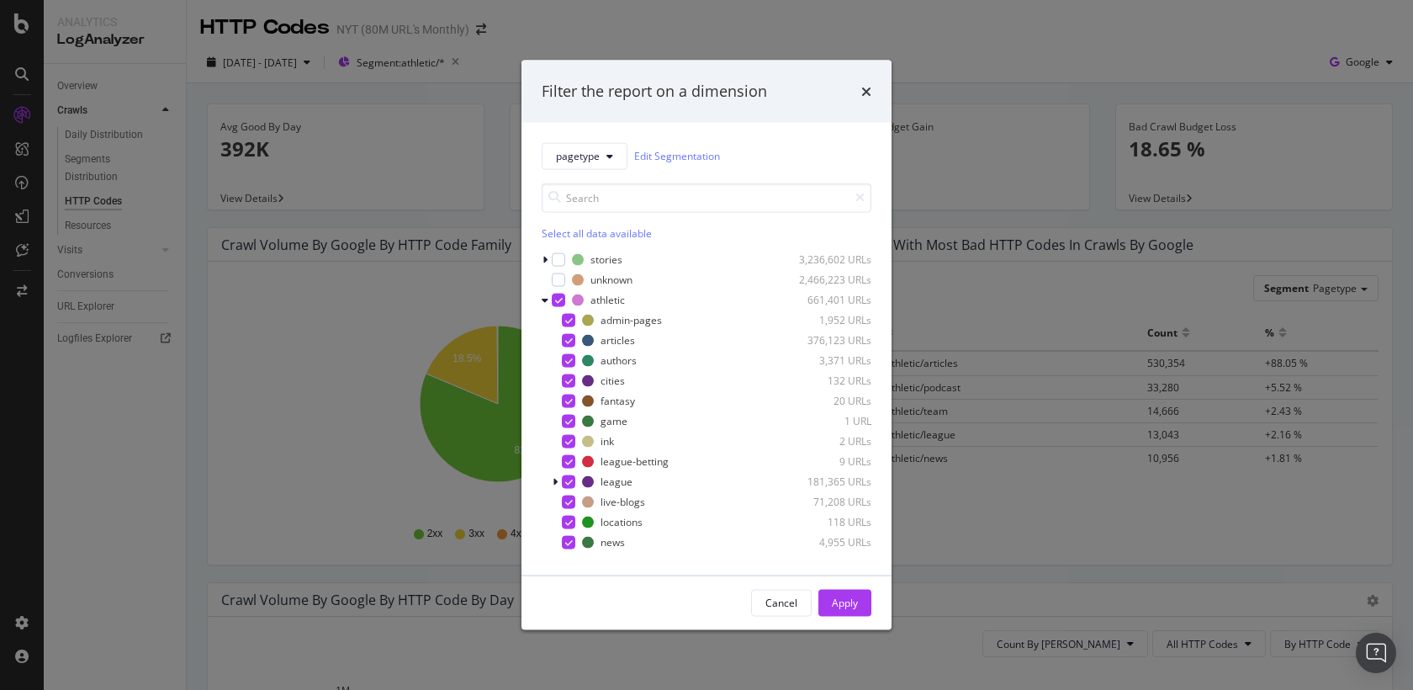
click at [373, 340] on div "Filter the report on a dimension pagetype Edit Segmentation Select all data ava…" at bounding box center [706, 345] width 1413 height 690
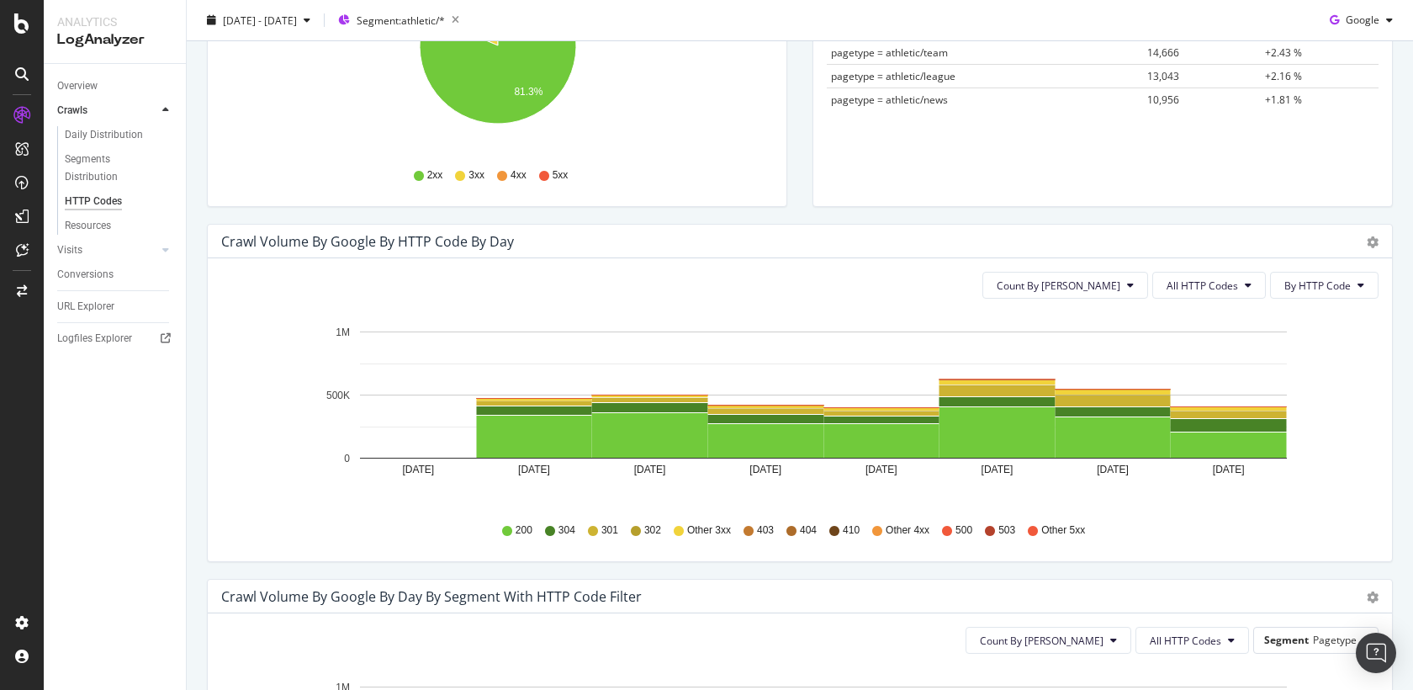
scroll to position [0, 0]
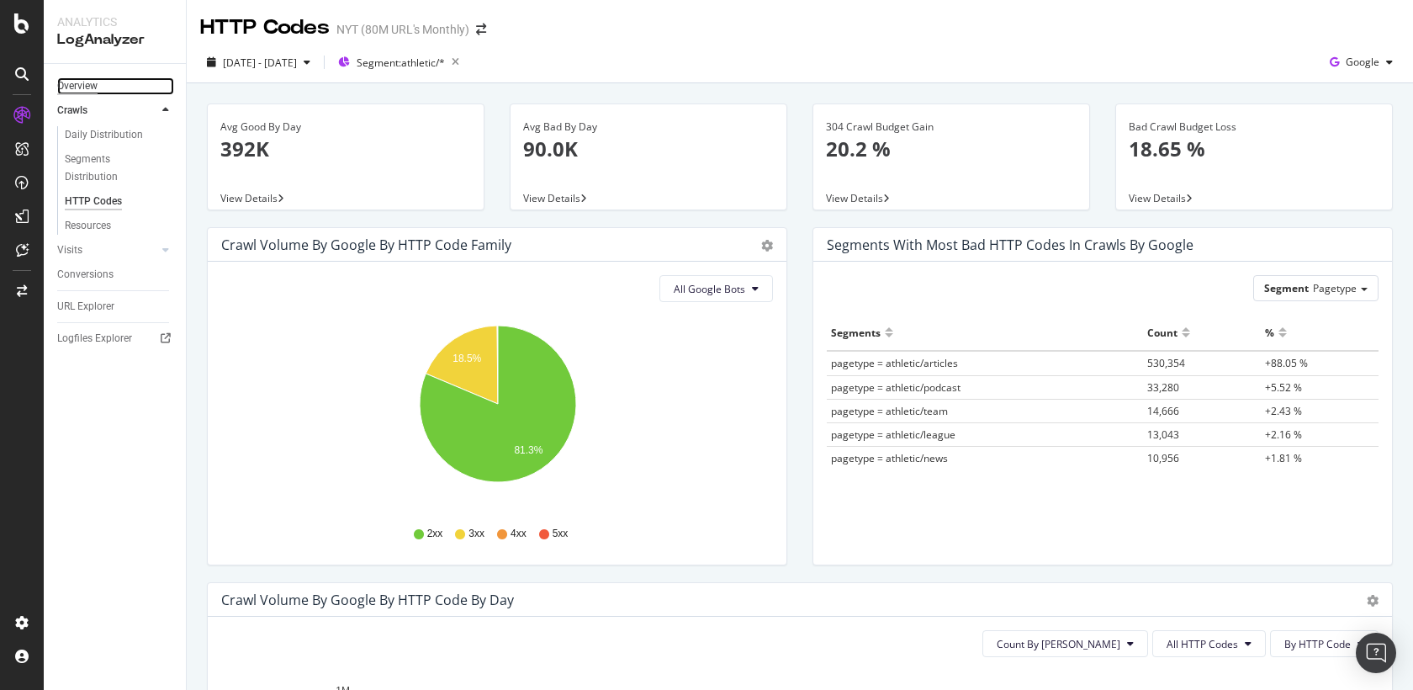
click at [79, 90] on div "Overview" at bounding box center [77, 86] width 40 height 18
